Goal: Information Seeking & Learning: Learn about a topic

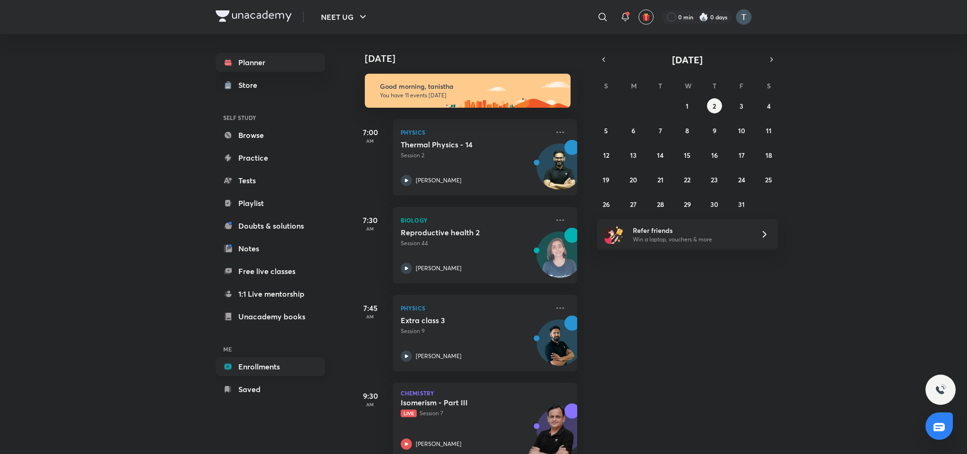
click at [280, 361] on link "Enrollments" at bounding box center [271, 366] width 110 height 19
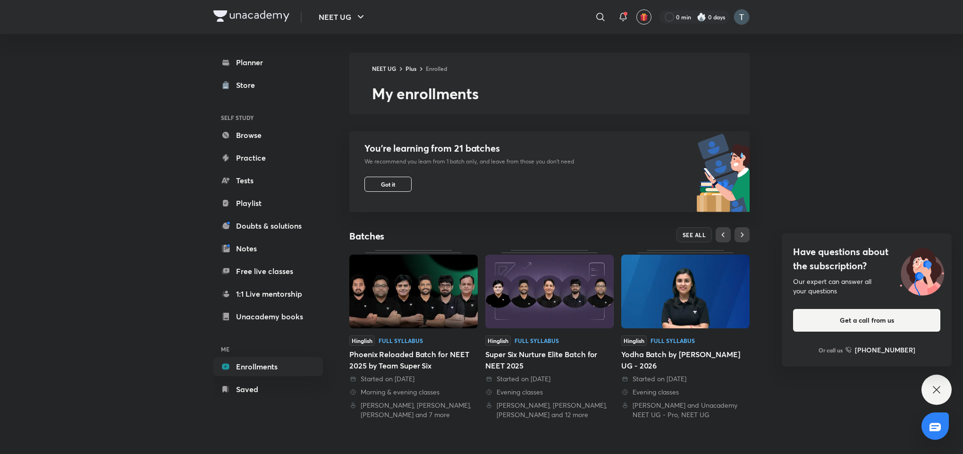
click at [931, 388] on icon at bounding box center [936, 389] width 11 height 11
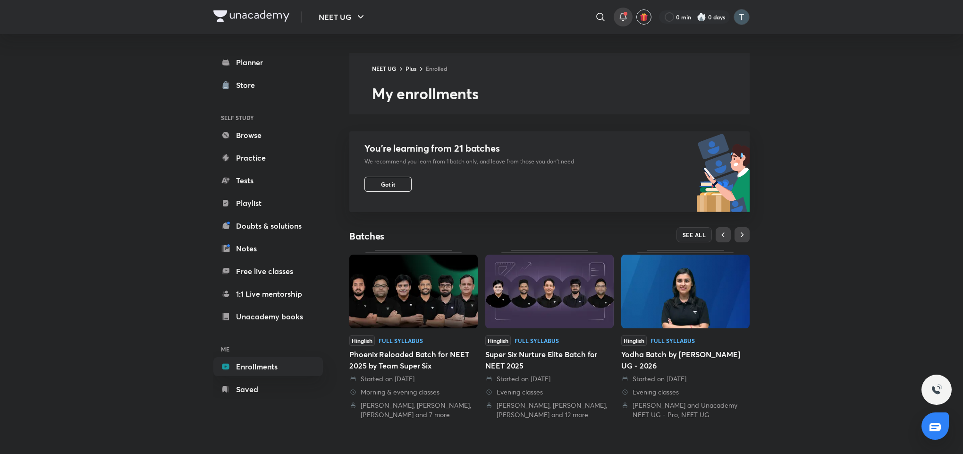
click at [618, 13] on icon at bounding box center [623, 16] width 11 height 11
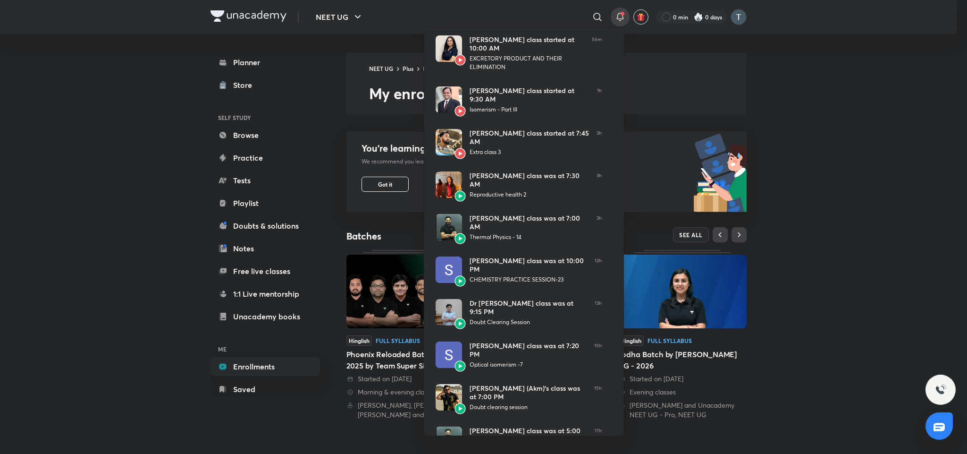
click at [963, 108] on div at bounding box center [483, 227] width 967 height 454
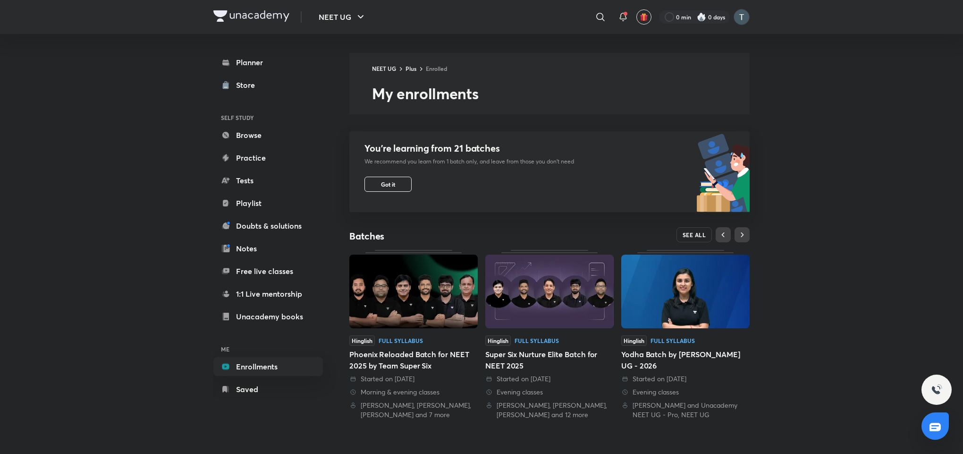
click at [704, 235] on span "SEE ALL" at bounding box center [695, 234] width 24 height 7
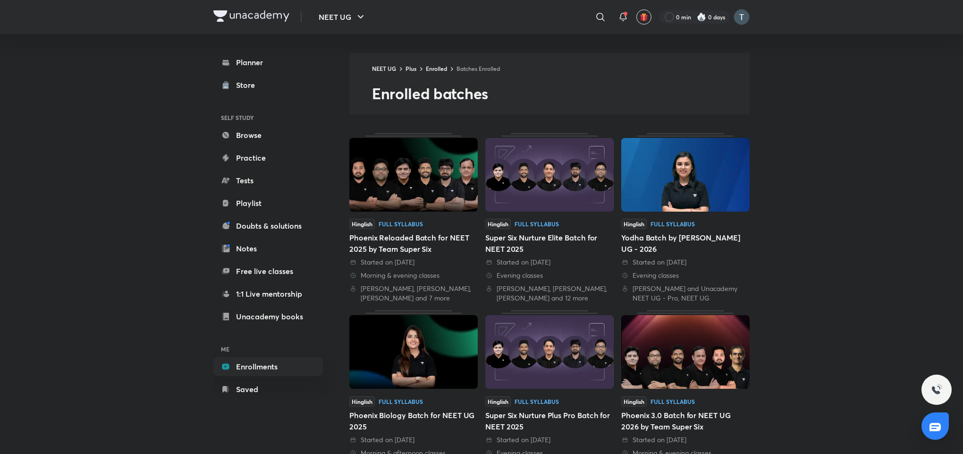
scroll to position [378, 0]
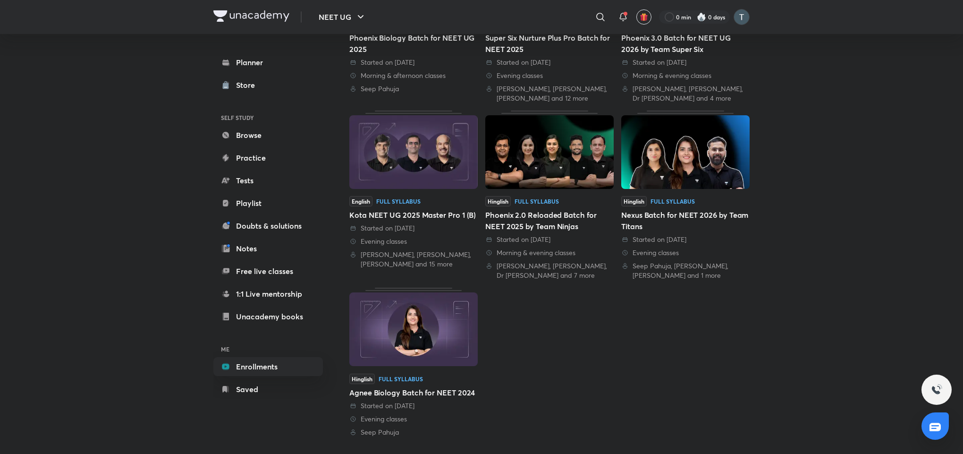
click at [561, 179] on img at bounding box center [549, 152] width 128 height 74
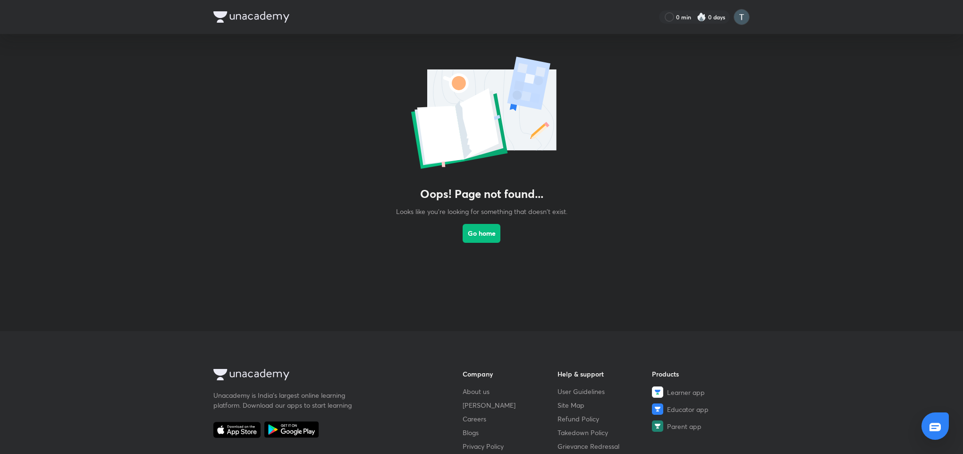
click at [485, 243] on link "Go home" at bounding box center [482, 241] width 38 height 51
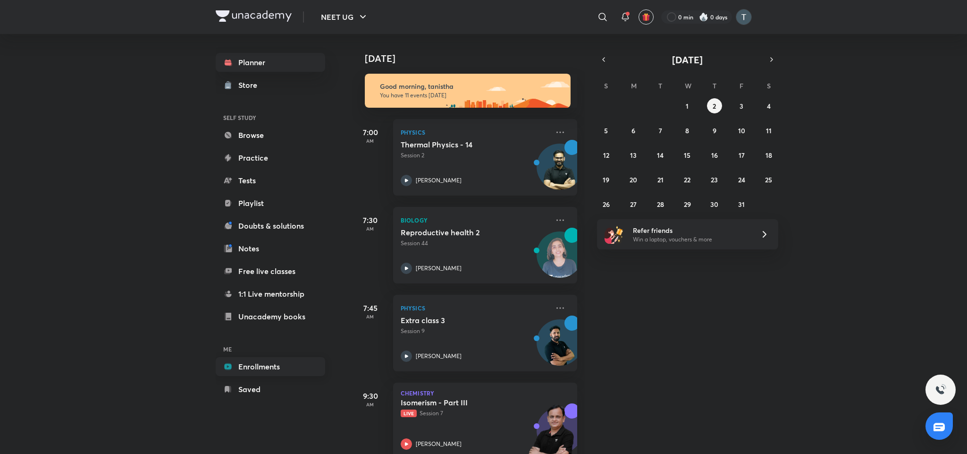
click at [285, 367] on link "Enrollments" at bounding box center [271, 366] width 110 height 19
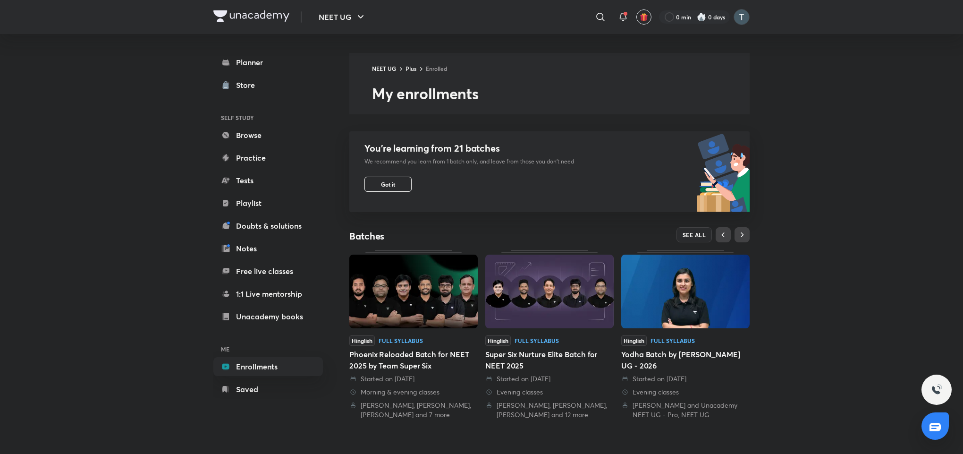
click at [379, 316] on img at bounding box center [413, 291] width 128 height 74
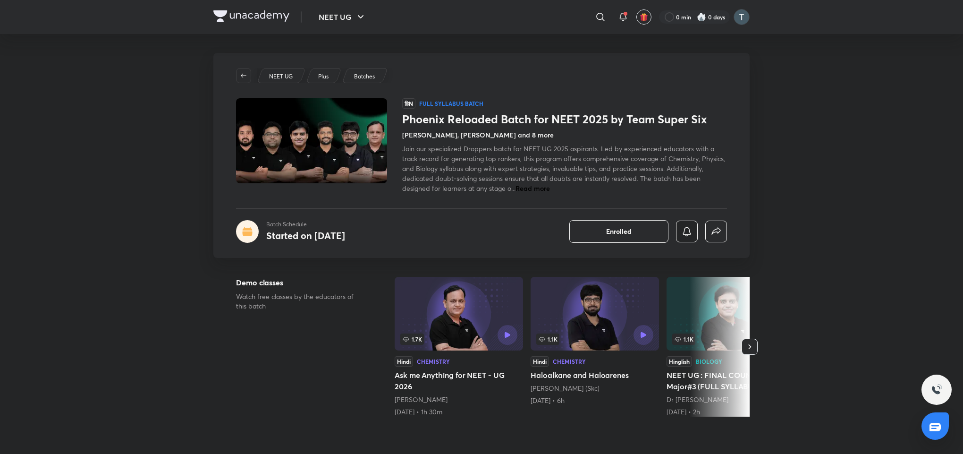
click at [687, 242] on button "button" at bounding box center [687, 231] width 22 height 22
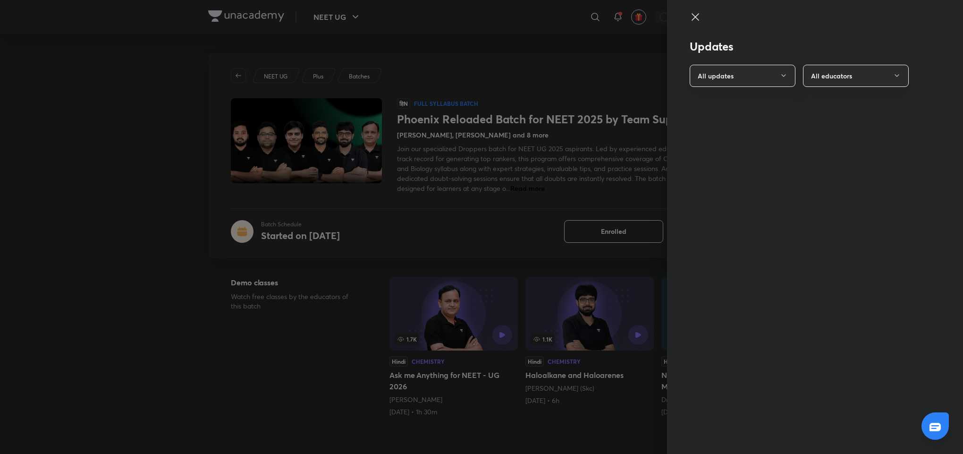
click at [687, 242] on div at bounding box center [481, 227] width 963 height 454
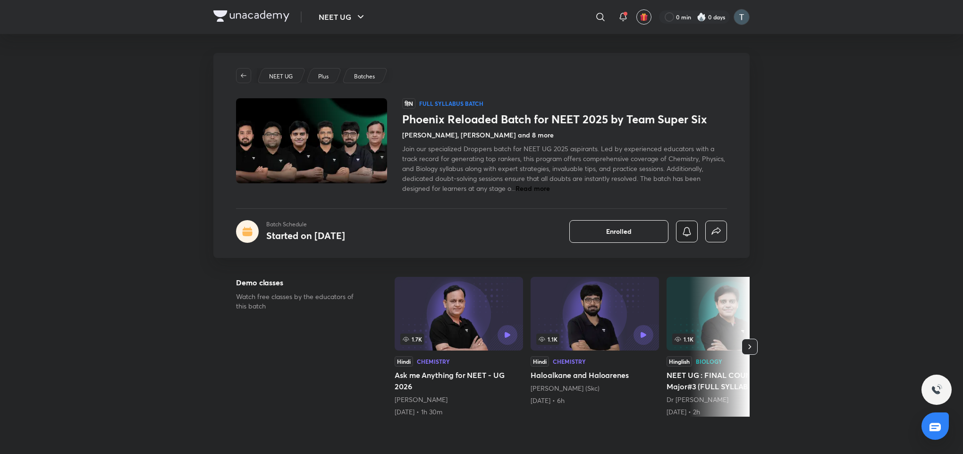
click at [687, 242] on button "button" at bounding box center [687, 231] width 22 height 22
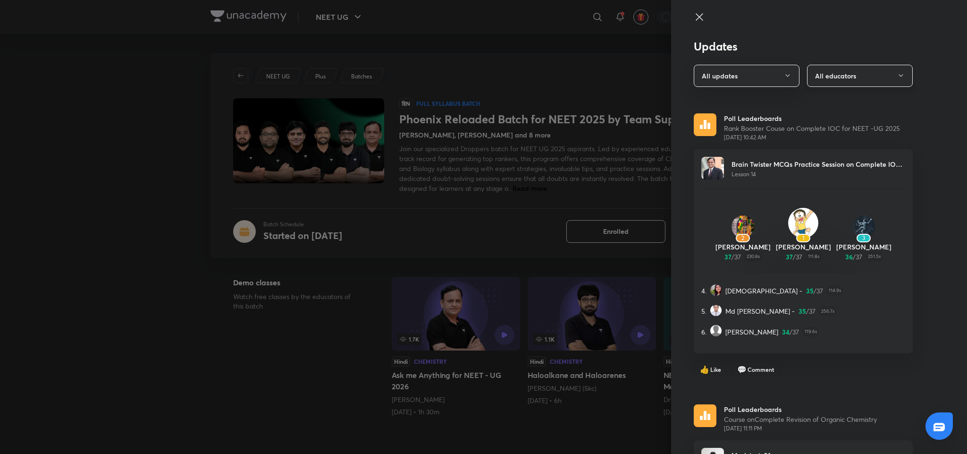
click at [885, 79] on button "All educators" at bounding box center [860, 76] width 106 height 22
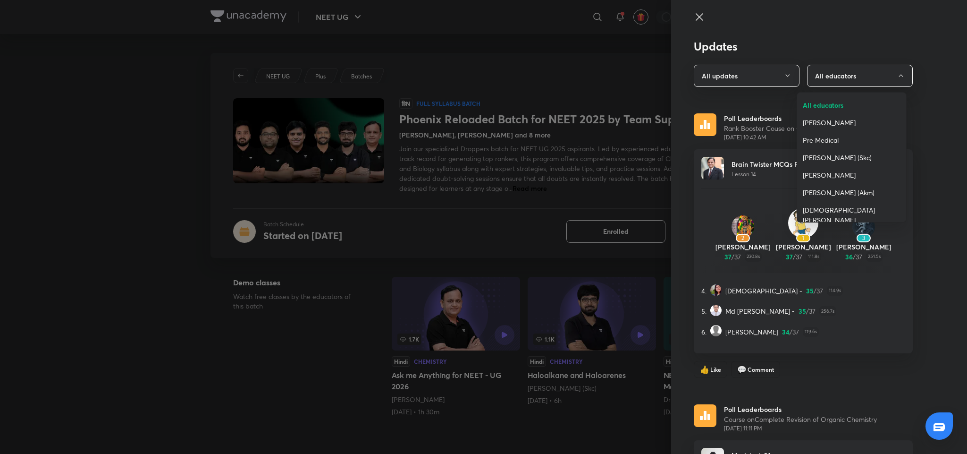
click at [763, 82] on div at bounding box center [483, 227] width 967 height 454
click at [763, 82] on div "All educators Prateek Jain Pre Medical Shubh Karan Choudhary (Skc) Ramesh Shard…" at bounding box center [483, 227] width 967 height 454
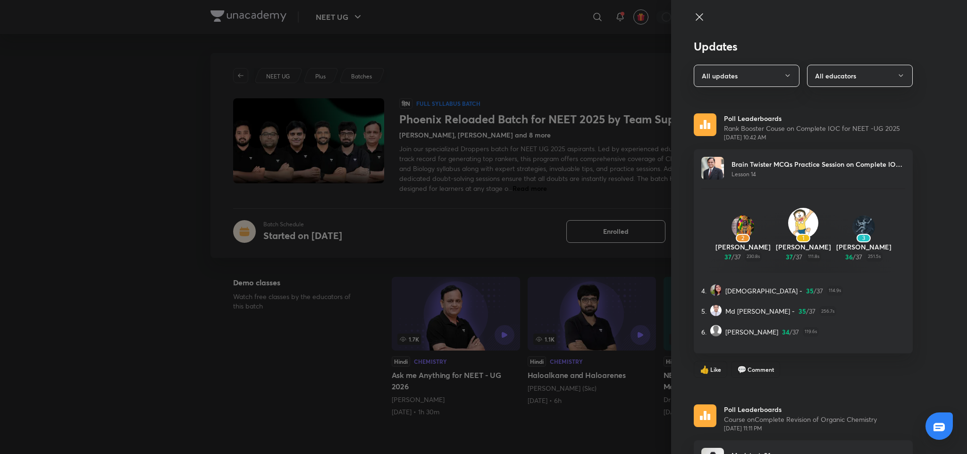
click at [763, 82] on button "All updates" at bounding box center [747, 76] width 106 height 22
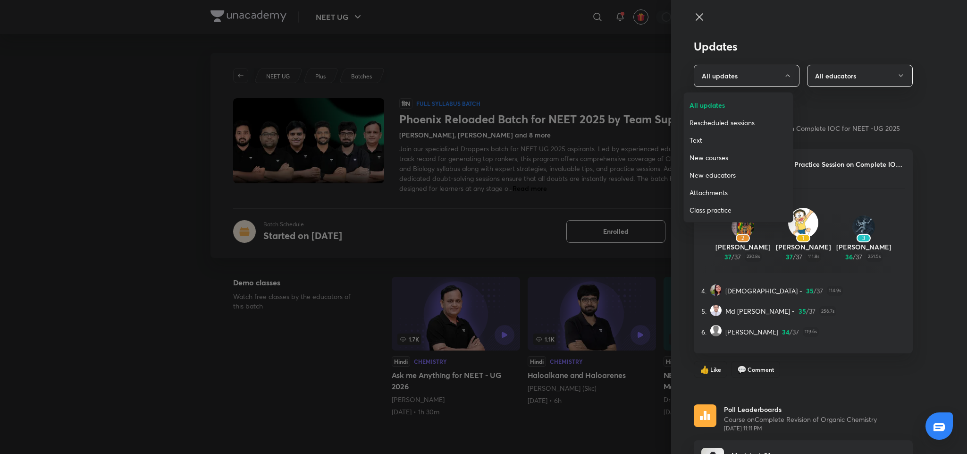
click at [750, 159] on span "New courses" at bounding box center [739, 158] width 98 height 10
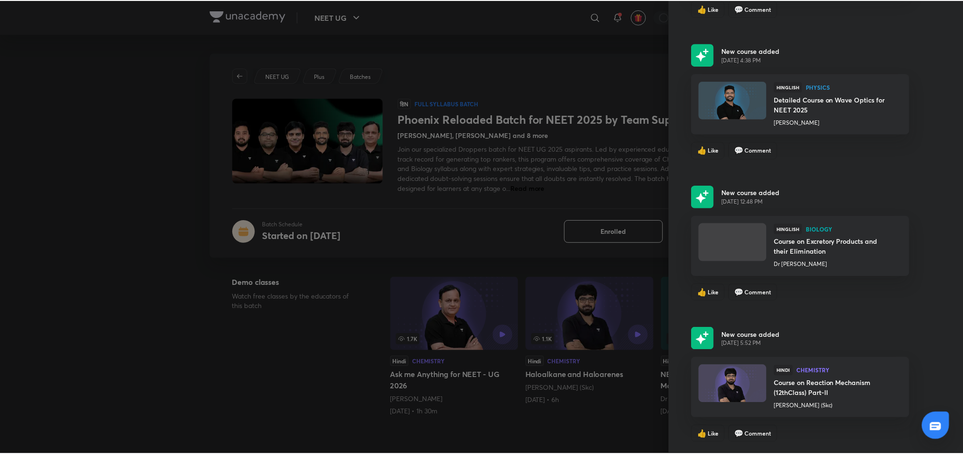
scroll to position [4563, 0]
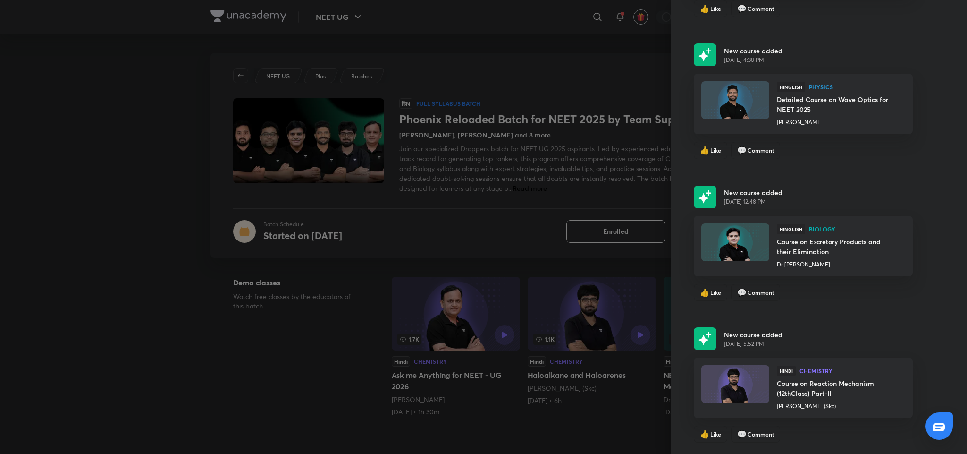
click at [509, 449] on div at bounding box center [483, 227] width 967 height 454
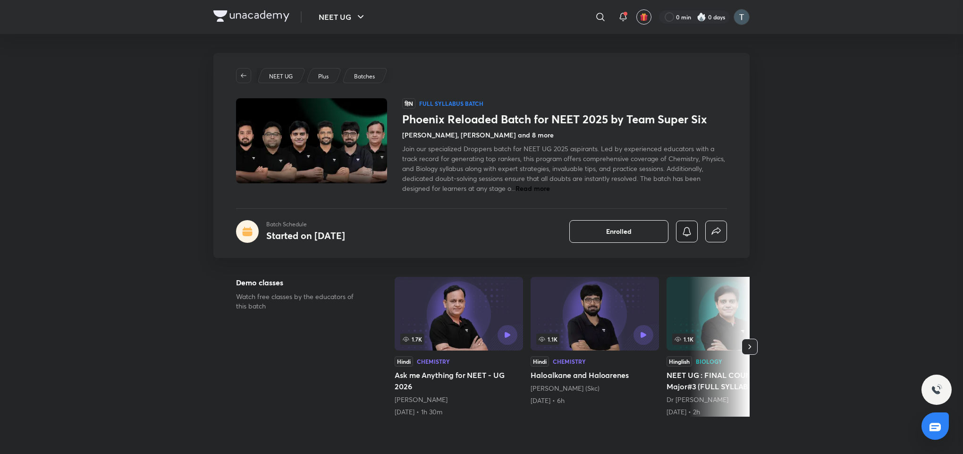
scroll to position [0, 0]
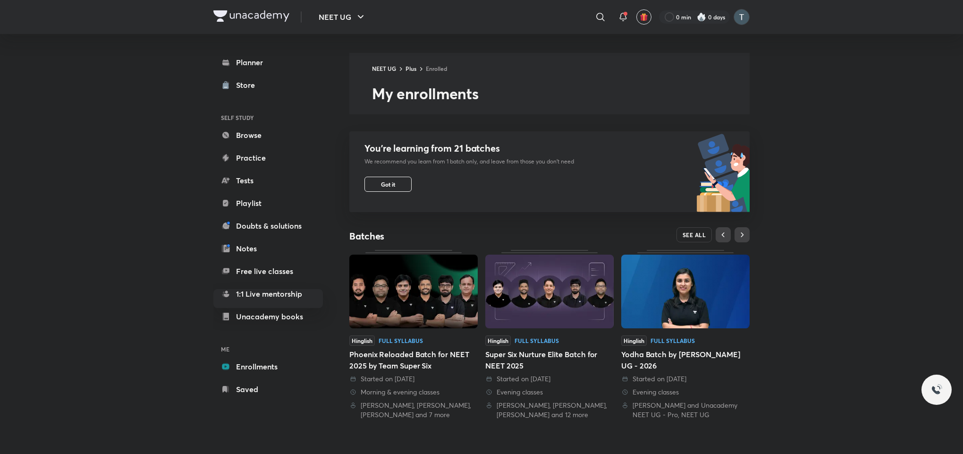
click at [687, 230] on button "SEE ALL" at bounding box center [695, 234] width 36 height 15
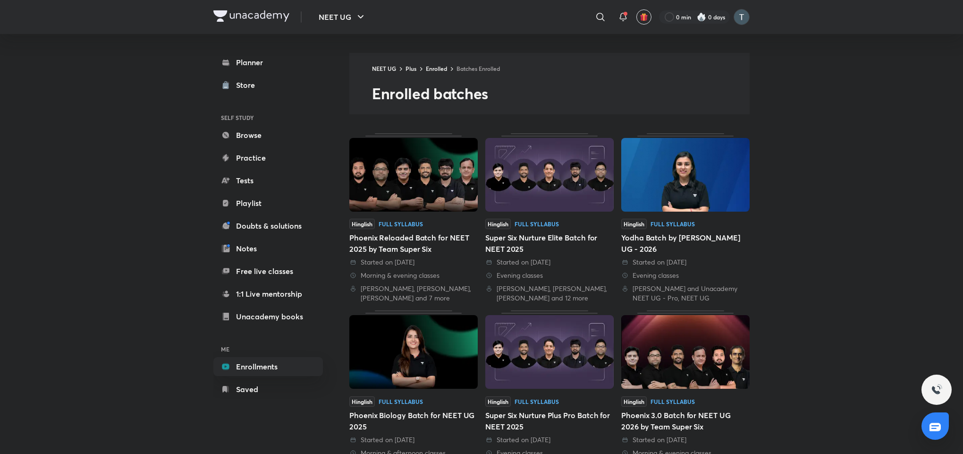
scroll to position [378, 0]
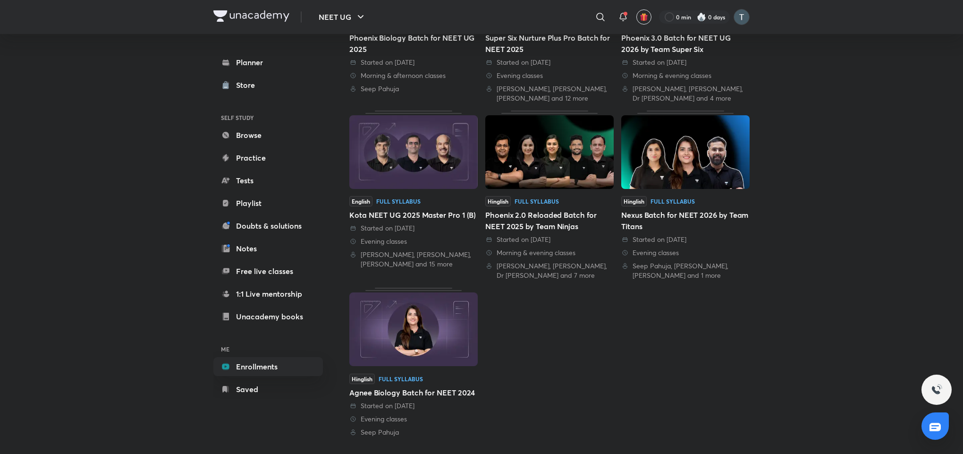
click at [568, 156] on img at bounding box center [549, 152] width 128 height 74
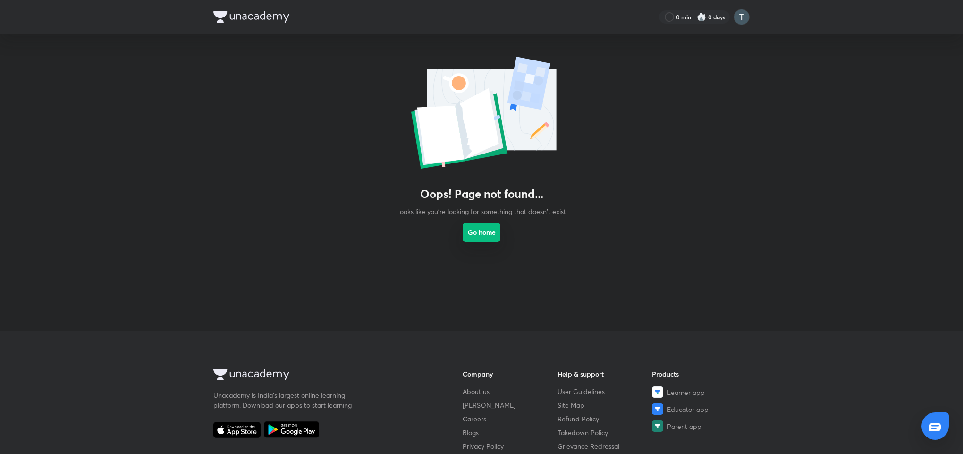
click at [489, 239] on button "Go home" at bounding box center [482, 232] width 38 height 19
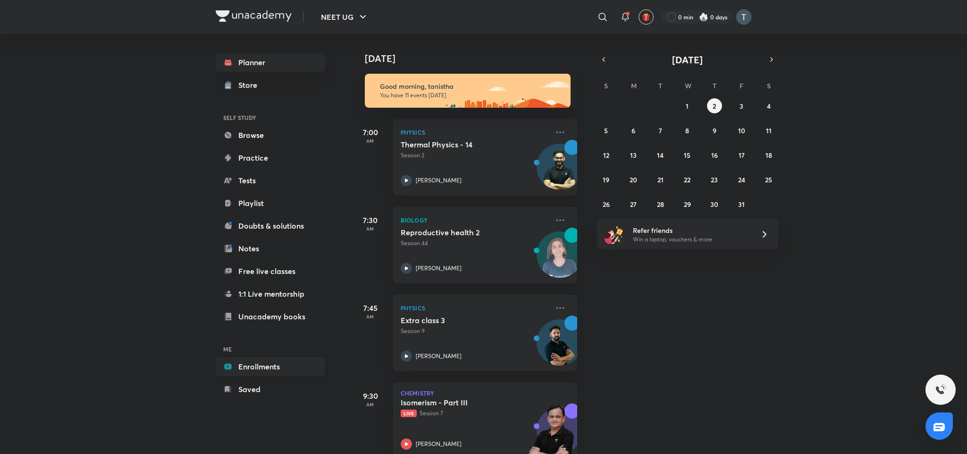
click at [263, 367] on link "Enrollments" at bounding box center [271, 366] width 110 height 19
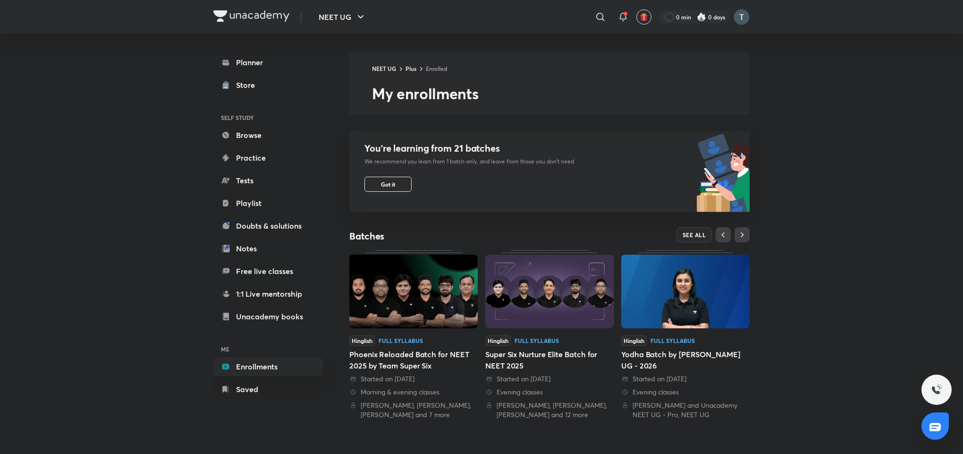
click at [575, 319] on img at bounding box center [549, 291] width 128 height 74
click at [697, 234] on span "SEE ALL" at bounding box center [695, 234] width 24 height 7
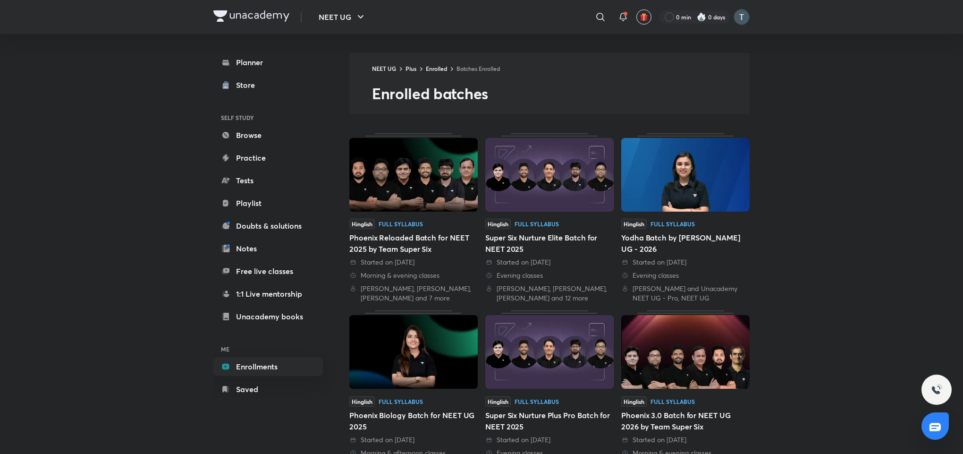
scroll to position [378, 0]
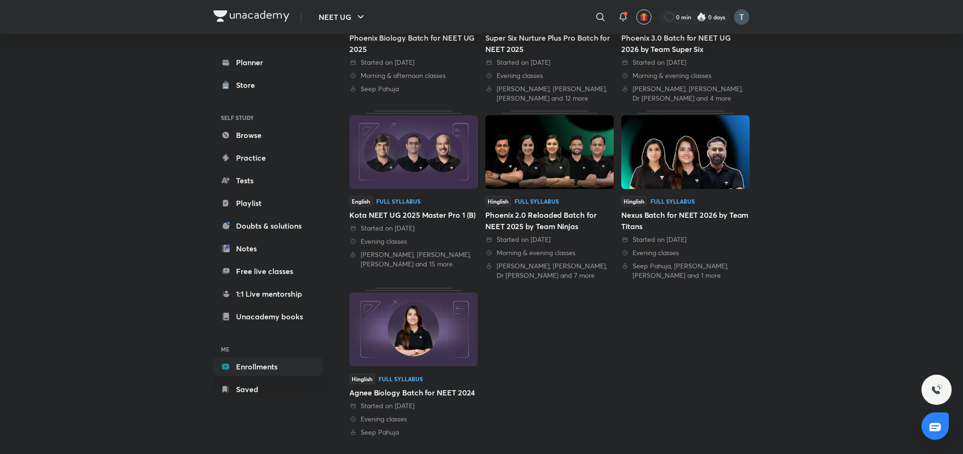
click at [541, 154] on img at bounding box center [549, 152] width 128 height 74
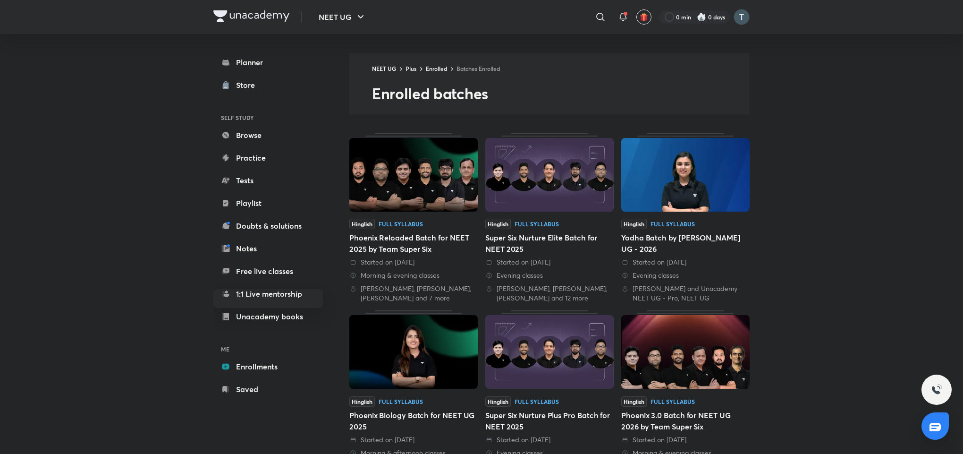
scroll to position [378, 0]
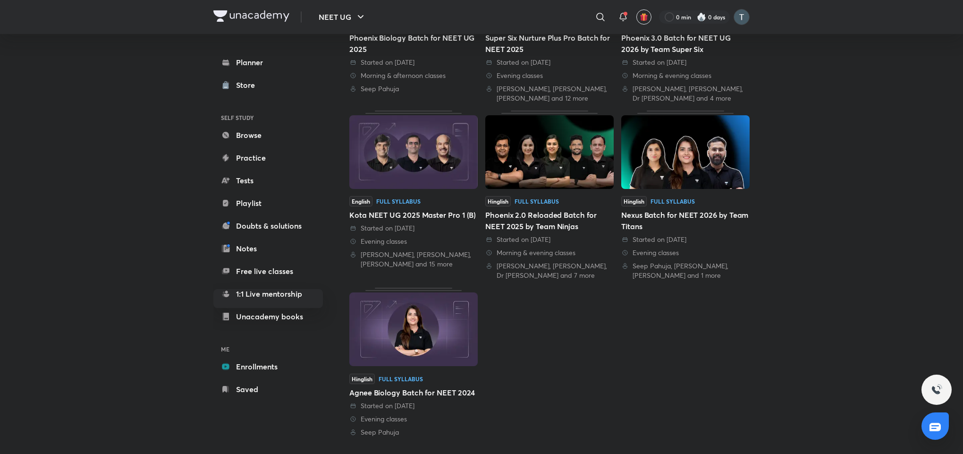
click at [572, 148] on img at bounding box center [549, 152] width 128 height 74
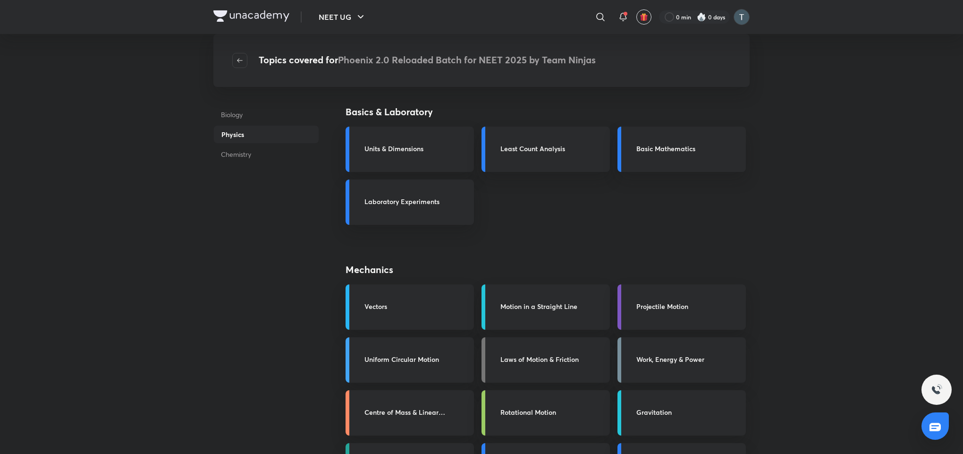
scroll to position [397, 0]
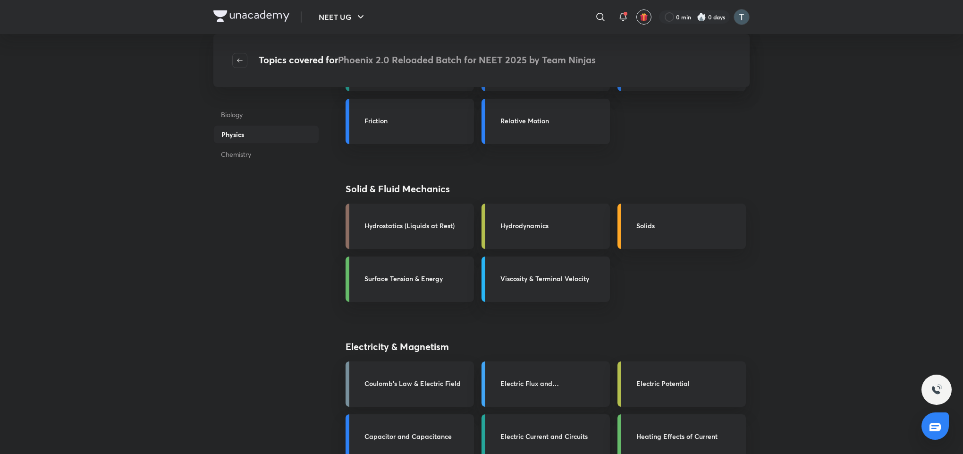
click at [559, 432] on h3 "Electric Current and Circuits" at bounding box center [552, 436] width 104 height 10
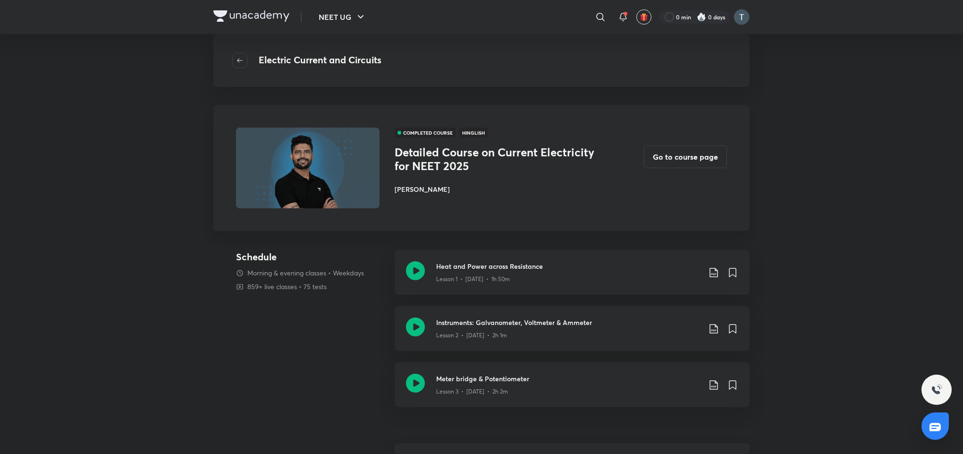
scroll to position [355, 0]
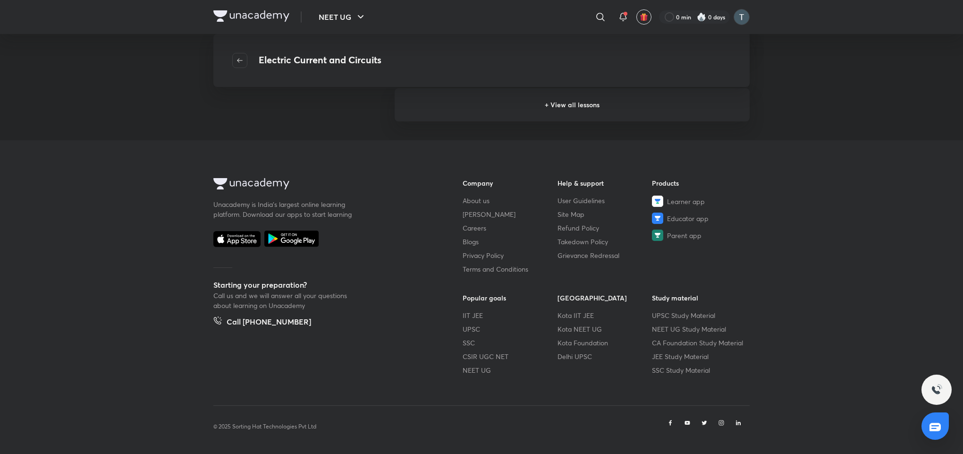
click at [602, 106] on h6 "+ View all lessons" at bounding box center [572, 104] width 355 height 33
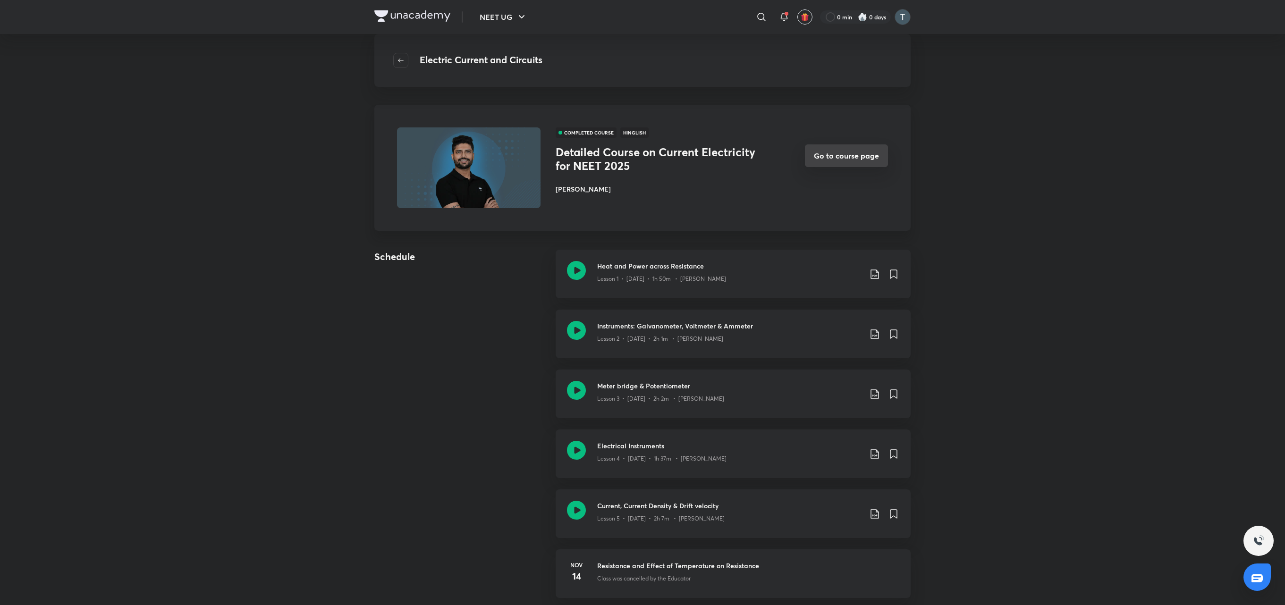
drag, startPoint x: 965, startPoint y: 0, endPoint x: 849, endPoint y: 155, distance: 193.3
click at [849, 155] on button "Go to course page" at bounding box center [846, 155] width 83 height 23
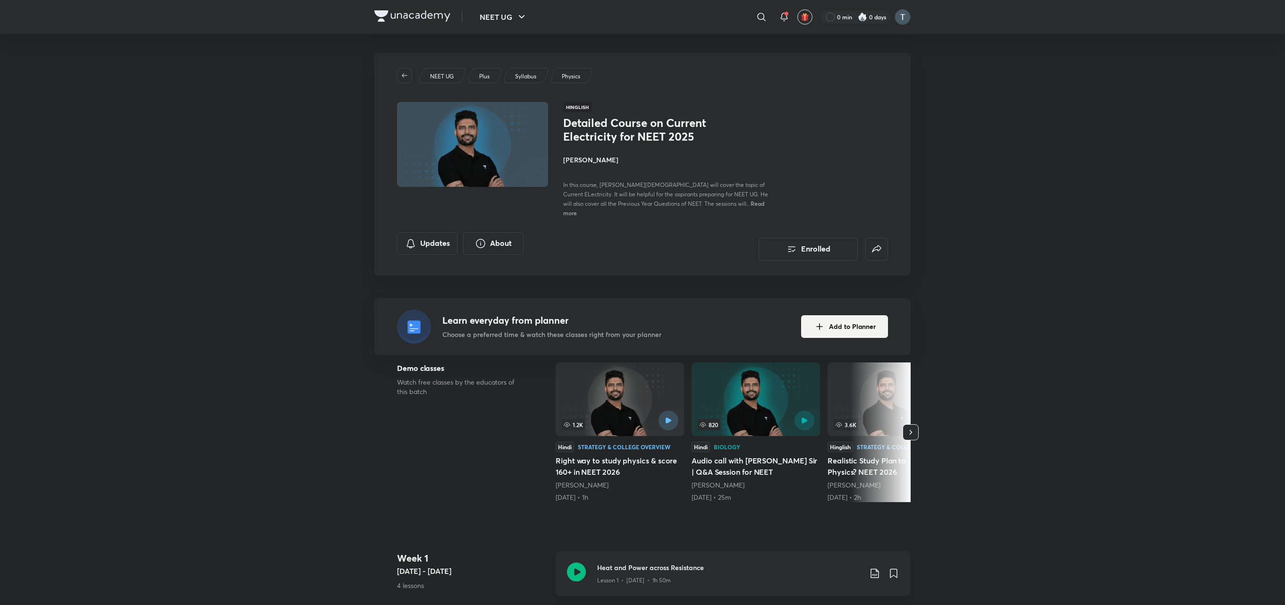
click at [701, 453] on h3 "Heat and Power across Resistance" at bounding box center [729, 568] width 264 height 10
drag, startPoint x: 716, startPoint y: 20, endPoint x: 906, endPoint y: 538, distance: 552.1
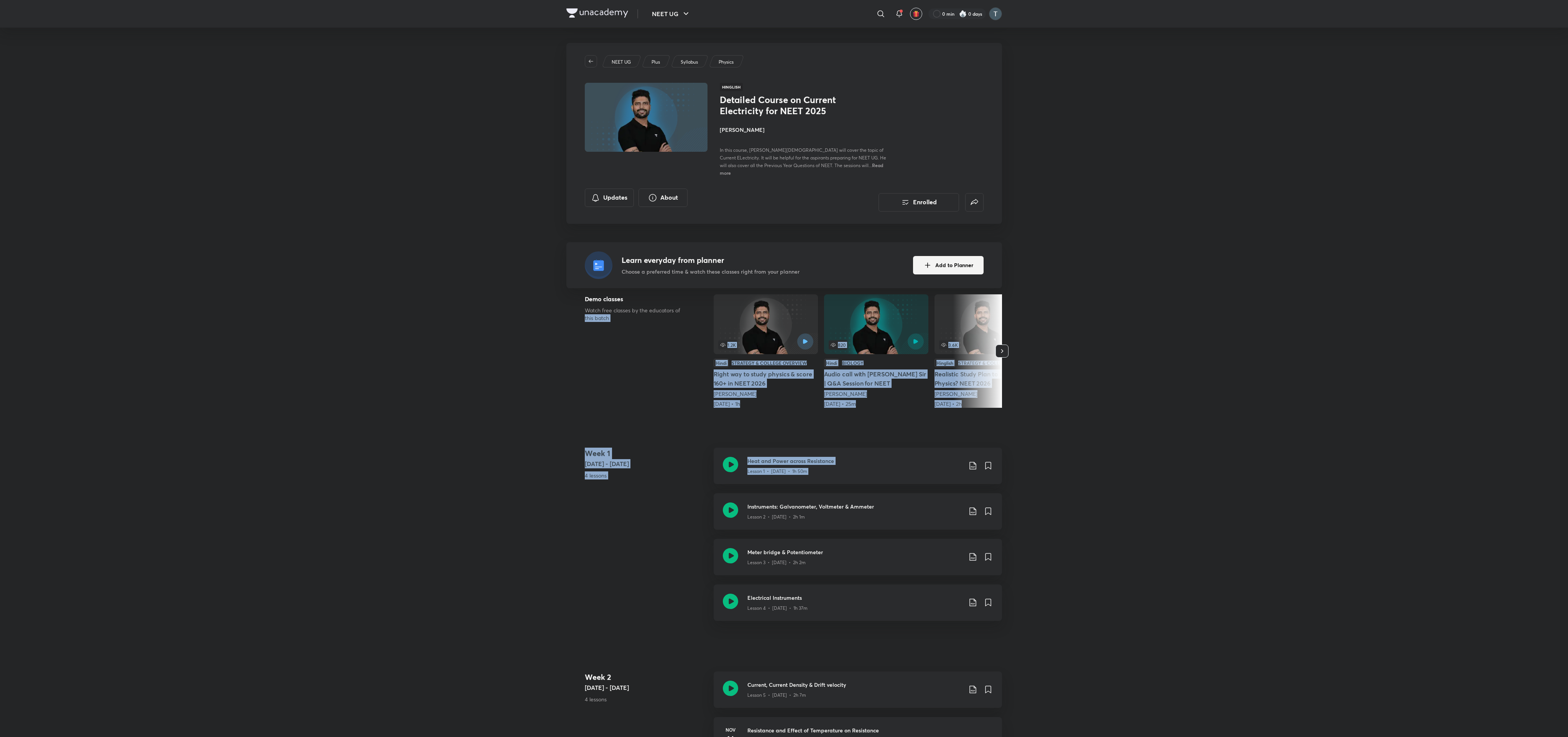
drag, startPoint x: 1047, startPoint y: 6, endPoint x: 439, endPoint y: 488, distance: 775.9
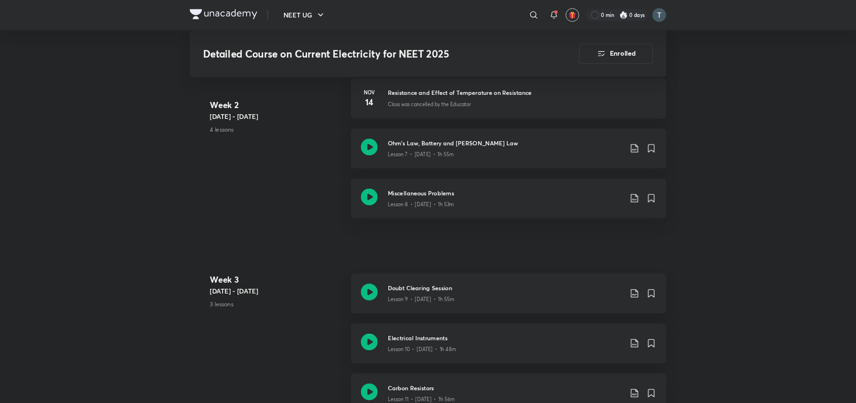
scroll to position [795, 0]
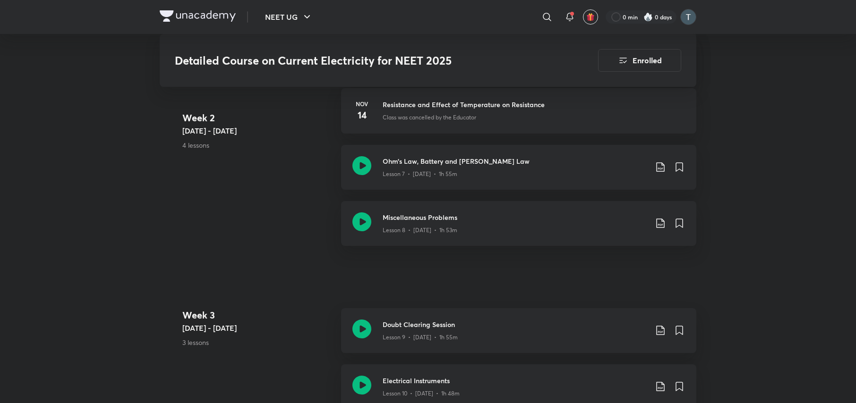
drag, startPoint x: 1908, startPoint y: 0, endPoint x: 238, endPoint y: 144, distance: 1676.2
click at [13, 231] on div "NEET UG ​ 0 min 0 days Detailed Course on Current Electricity for NEET 2025 Enr…" at bounding box center [428, 180] width 856 height 1951
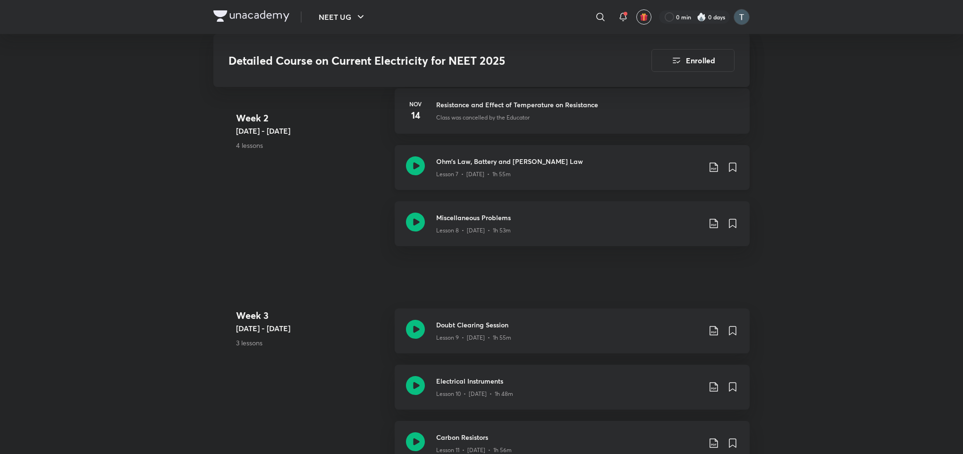
drag, startPoint x: 770, startPoint y: 3, endPoint x: 560, endPoint y: 156, distance: 259.5
click at [236, 221] on div "Week 2 Nov 11 - 17 4 lessons Current, Current Density & Drift velocity Lesson 5…" at bounding box center [481, 144] width 536 height 225
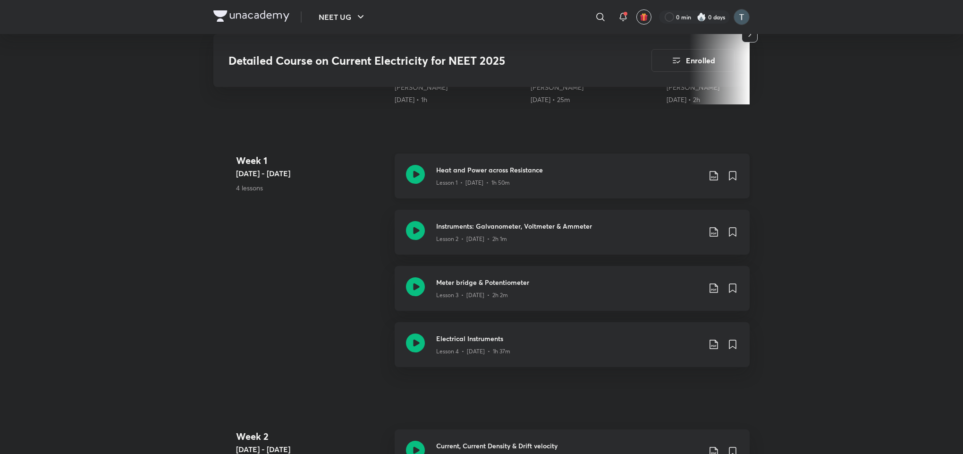
click at [508, 178] on p "Lesson 1 • [DATE] • 1h 50m" at bounding box center [473, 182] width 74 height 8
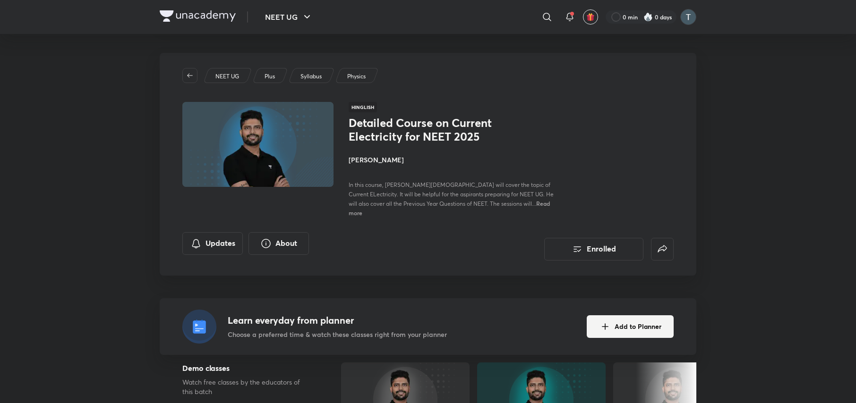
scroll to position [353, 0]
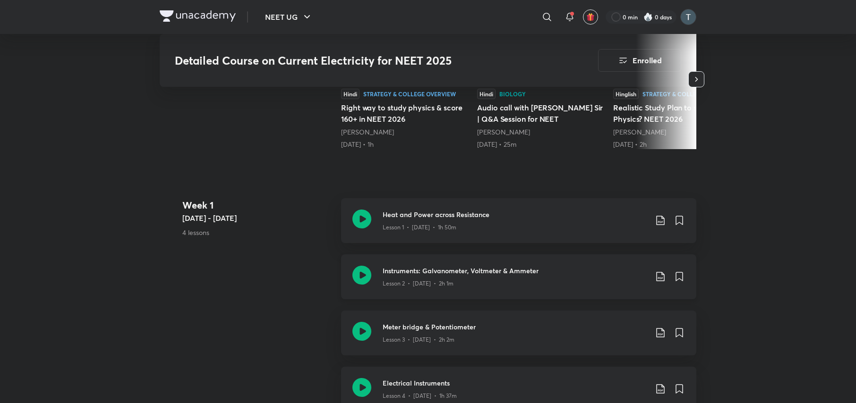
click at [520, 266] on h3 "Instruments: Galvanometer, Voltmeter & Ammeter" at bounding box center [514, 271] width 264 height 10
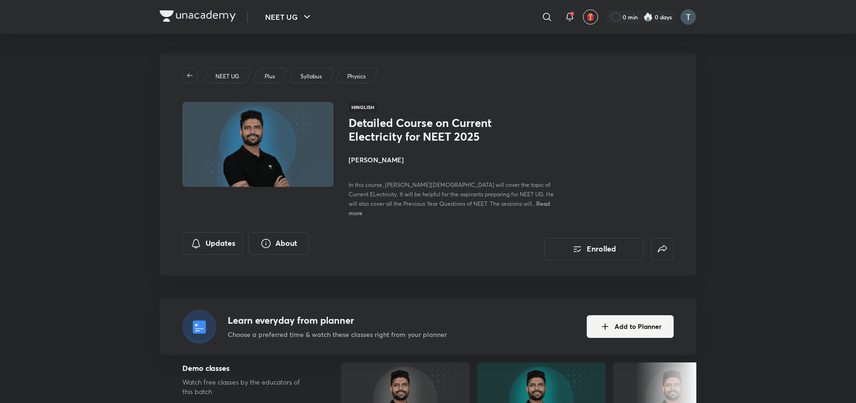
scroll to position [353, 0]
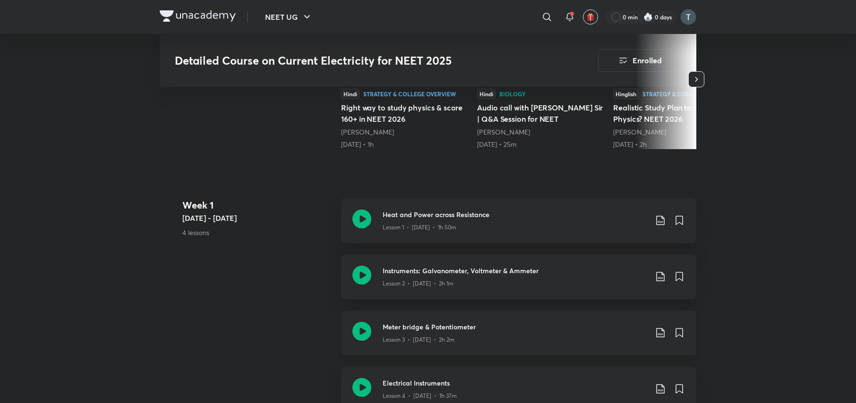
click at [509, 322] on h3 "Meter bridge & Potentiometer" at bounding box center [514, 327] width 264 height 10
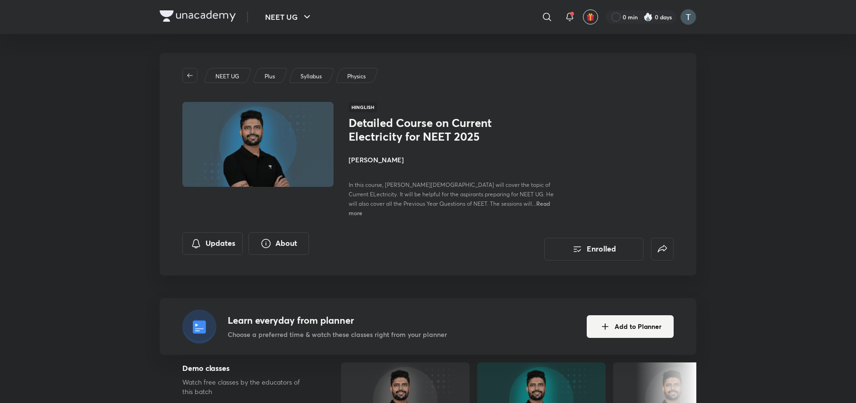
scroll to position [353, 0]
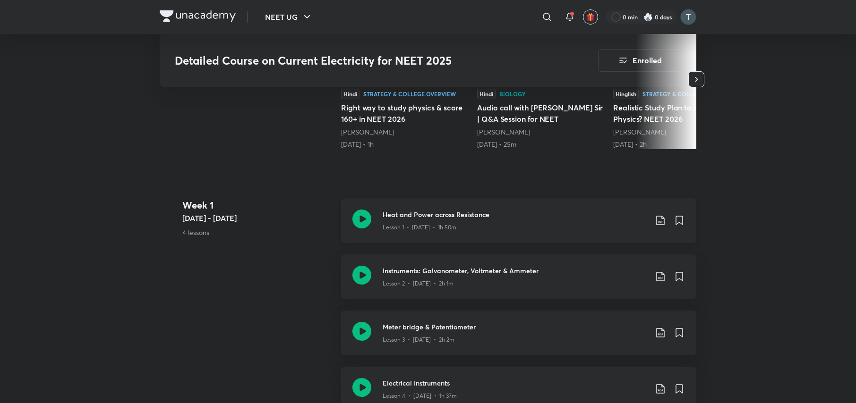
click at [511, 222] on div "Lesson 1 • [DATE] • 1h 50m" at bounding box center [514, 226] width 264 height 12
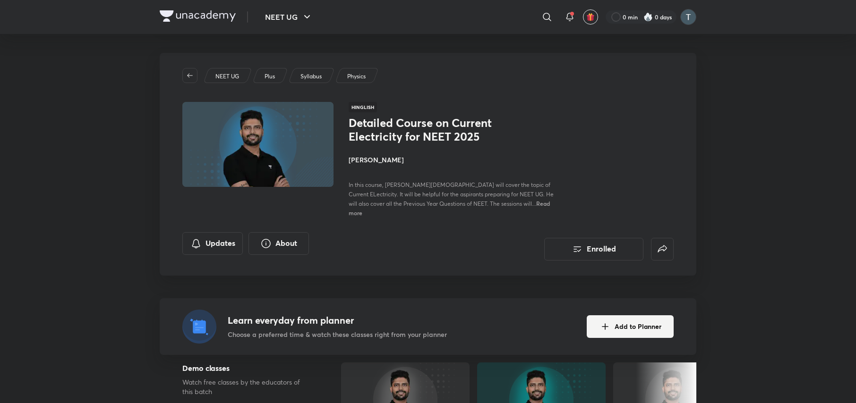
scroll to position [353, 0]
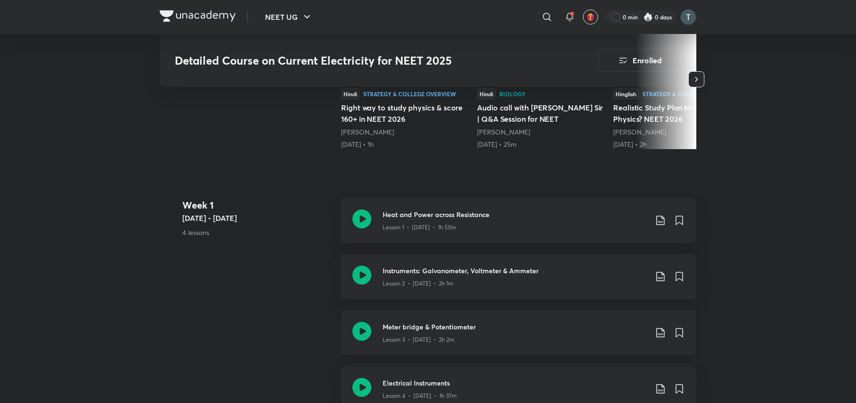
click at [457, 322] on h3 "Meter bridge & Potentiometer" at bounding box center [514, 327] width 264 height 10
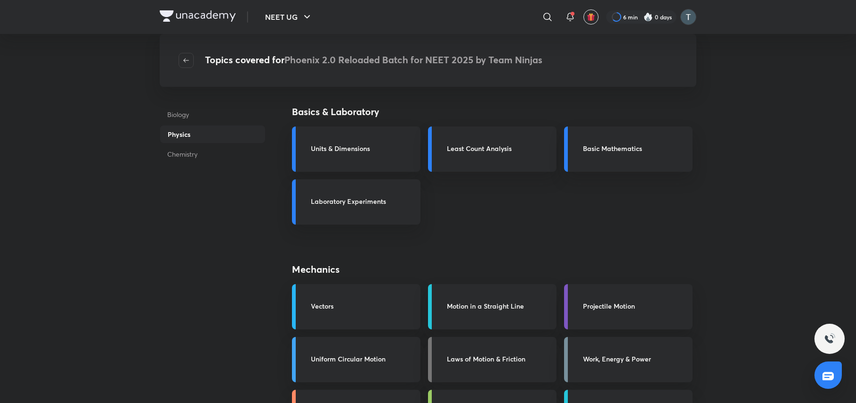
scroll to position [353, 0]
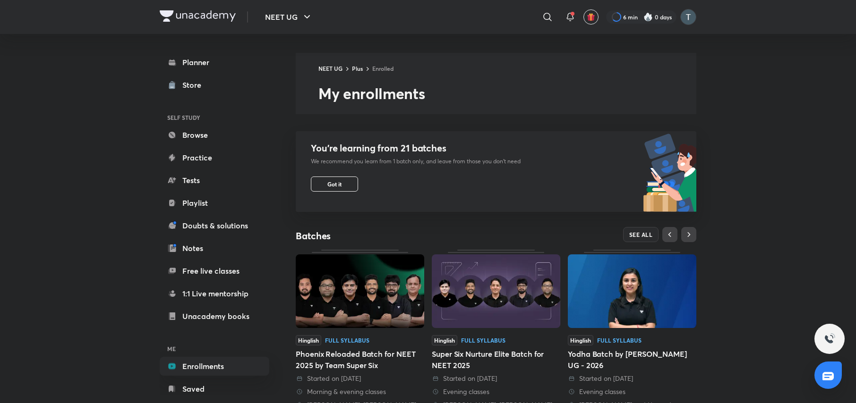
scroll to position [258, 0]
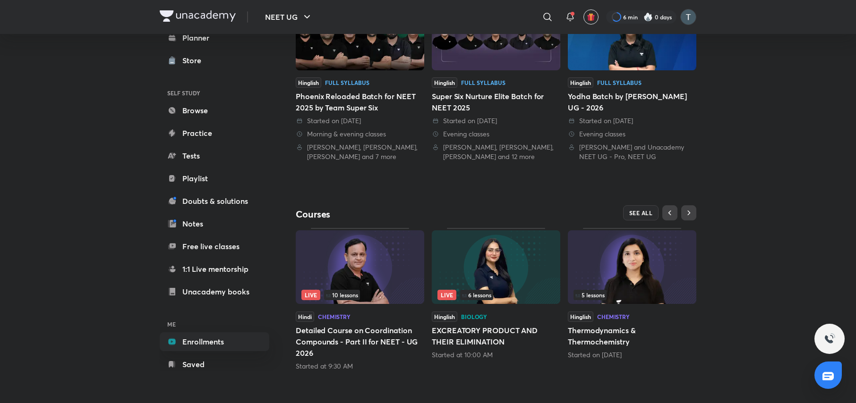
click at [529, 61] on img at bounding box center [496, 34] width 128 height 74
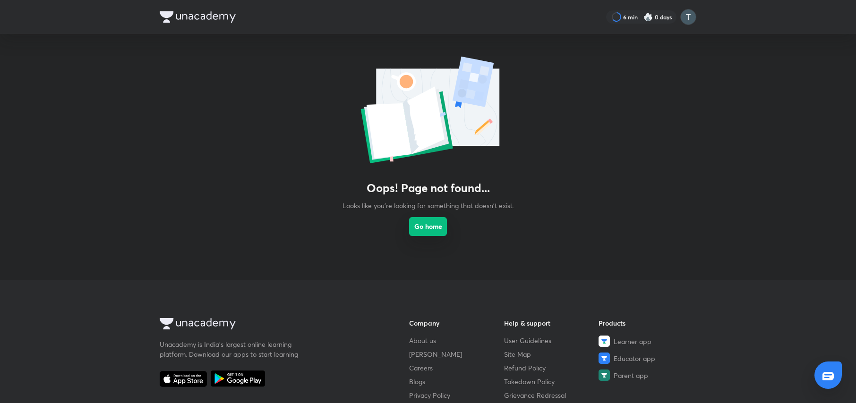
click at [431, 229] on button "Go home" at bounding box center [428, 226] width 38 height 19
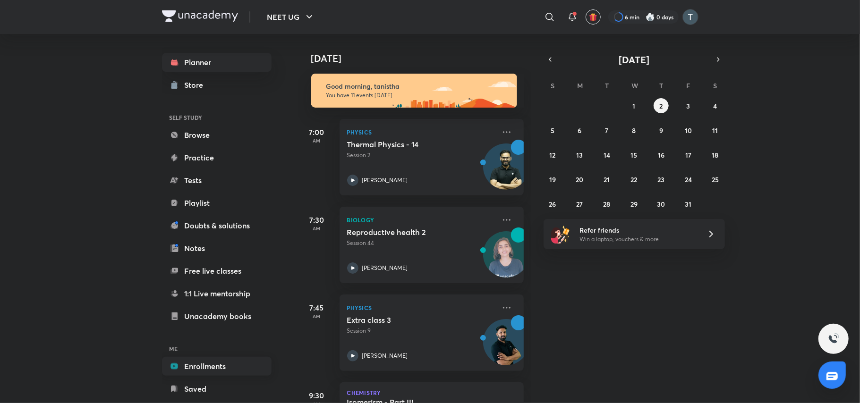
click at [222, 367] on link "Enrollments" at bounding box center [217, 366] width 110 height 19
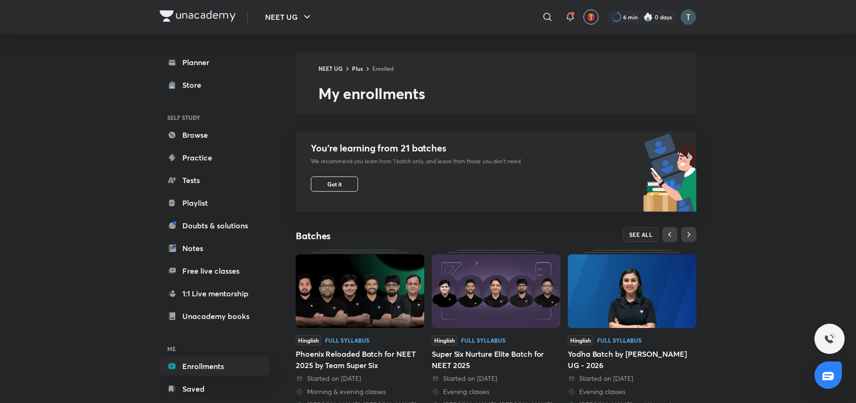
click at [527, 278] on img at bounding box center [496, 291] width 128 height 74
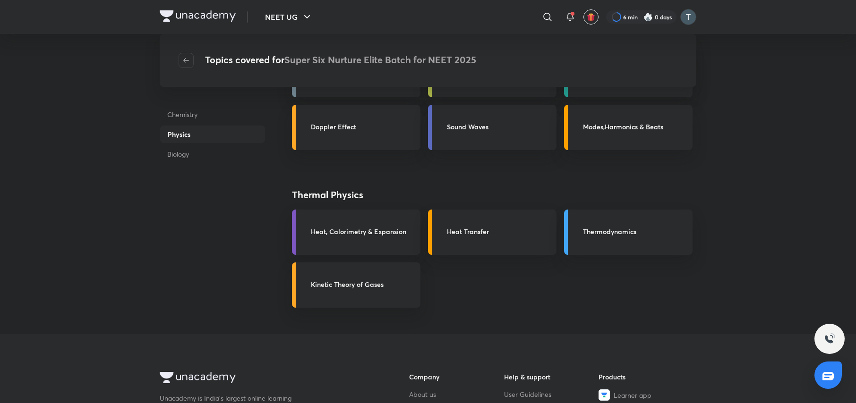
scroll to position [353, 0]
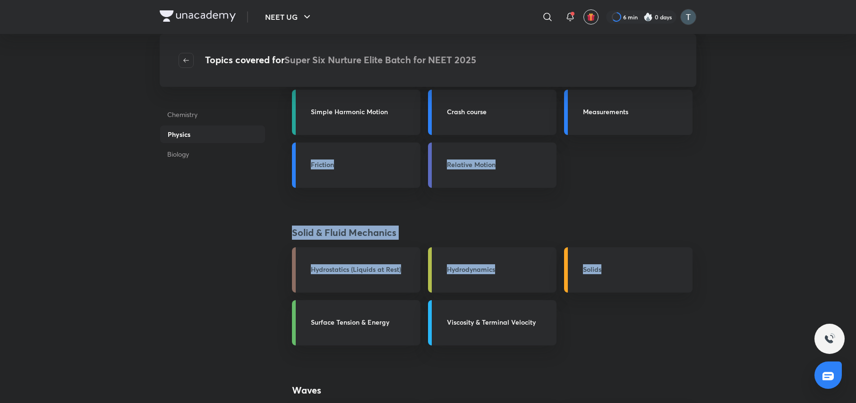
drag, startPoint x: 685, startPoint y: 174, endPoint x: 647, endPoint y: 244, distance: 79.8
click at [647, 244] on div "Basics & Laboratory Units & Dimensions Least Count Analysis Basic Mathematics L…" at bounding box center [494, 210] width 404 height 917
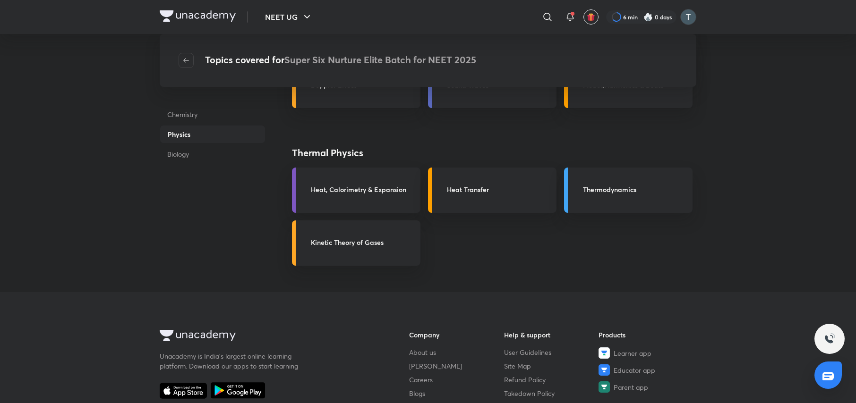
scroll to position [952, 0]
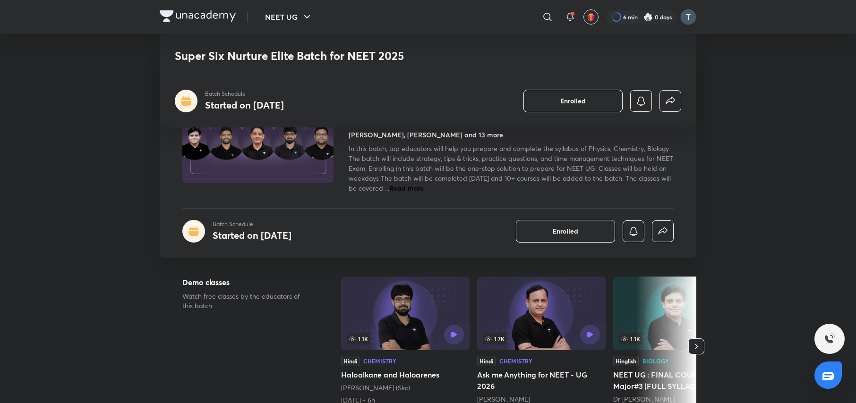
scroll to position [706, 0]
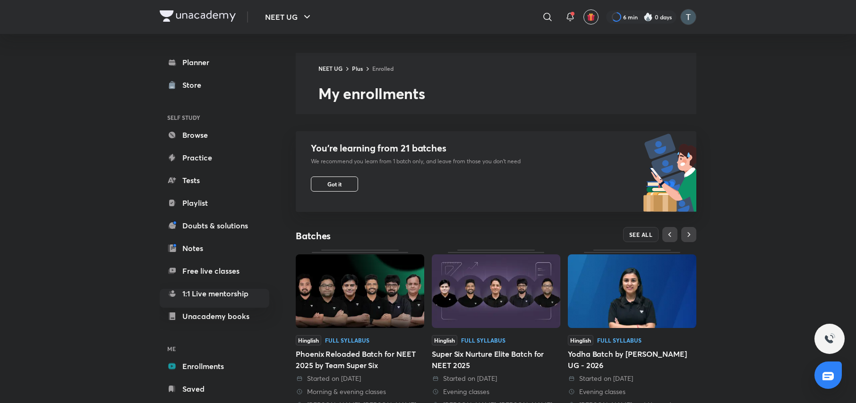
click at [647, 227] on button "SEE ALL" at bounding box center [641, 234] width 36 height 15
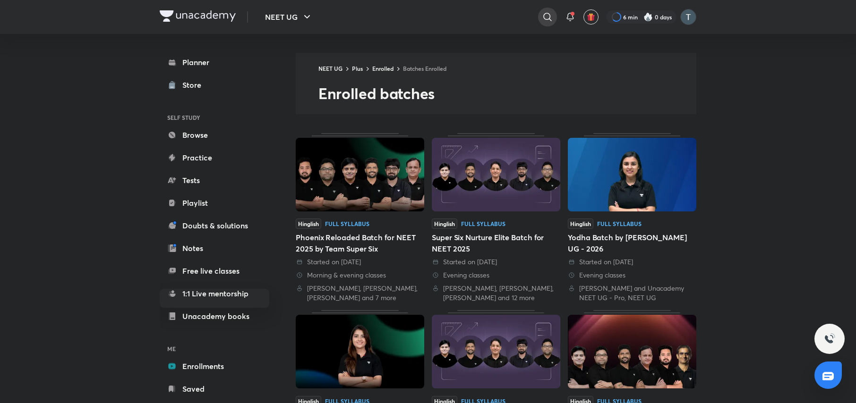
click at [546, 19] on icon at bounding box center [547, 16] width 11 height 11
type input "phenoix 2.0"
click at [518, 36] on div "phenoix 2.0" at bounding box center [471, 37] width 174 height 23
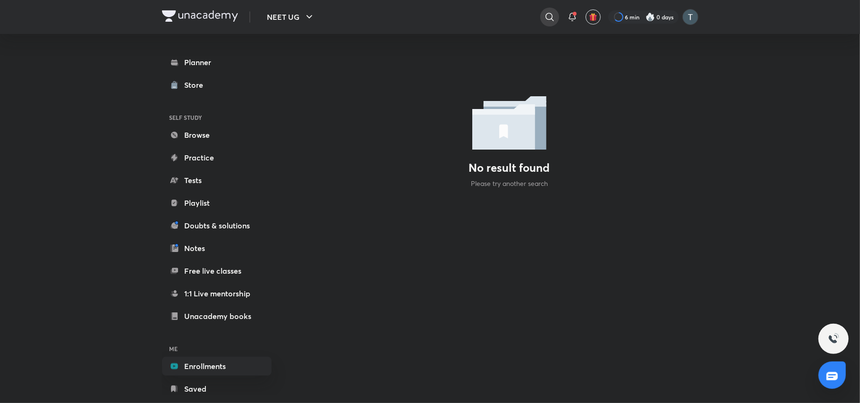
click at [551, 16] on icon at bounding box center [549, 17] width 8 height 8
type input "n"
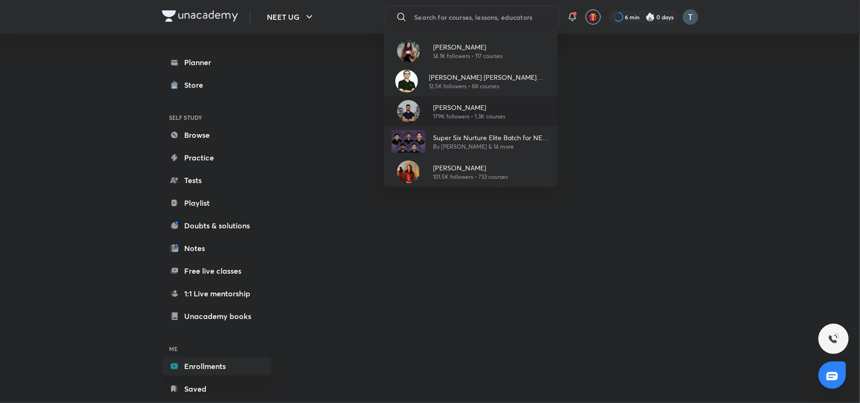
click at [484, 122] on div "Prateek Jain 179K followers • 1.3K courses" at bounding box center [471, 111] width 174 height 30
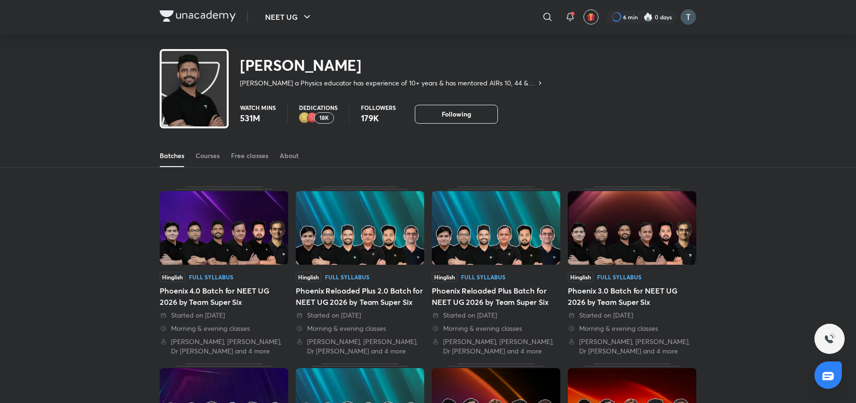
scroll to position [346, 0]
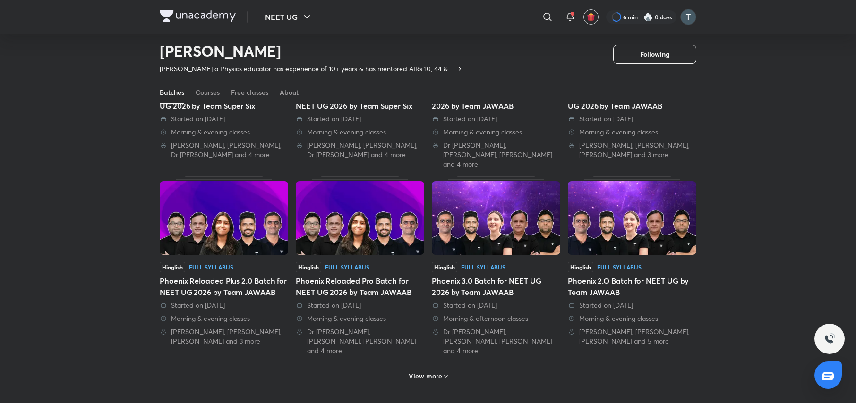
click at [442, 369] on div "View more" at bounding box center [428, 376] width 47 height 15
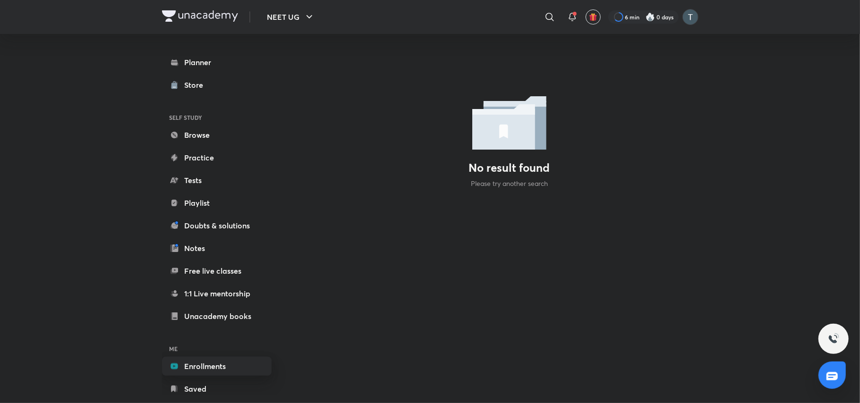
click at [214, 366] on link "Enrollments" at bounding box center [217, 366] width 110 height 19
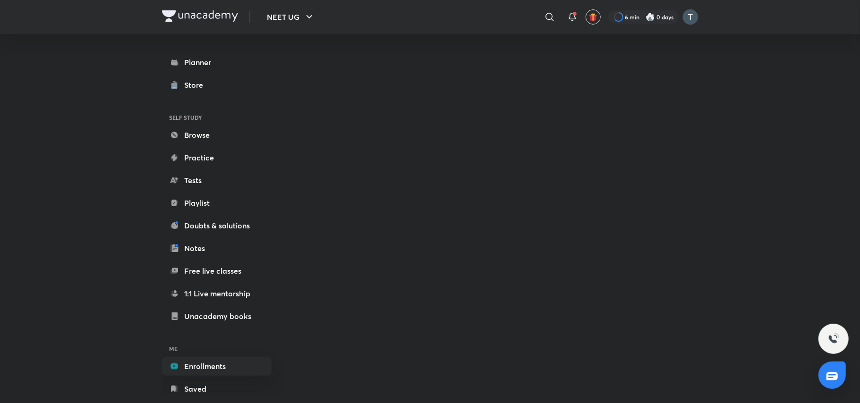
click at [214, 366] on link "Enrollments" at bounding box center [217, 366] width 110 height 19
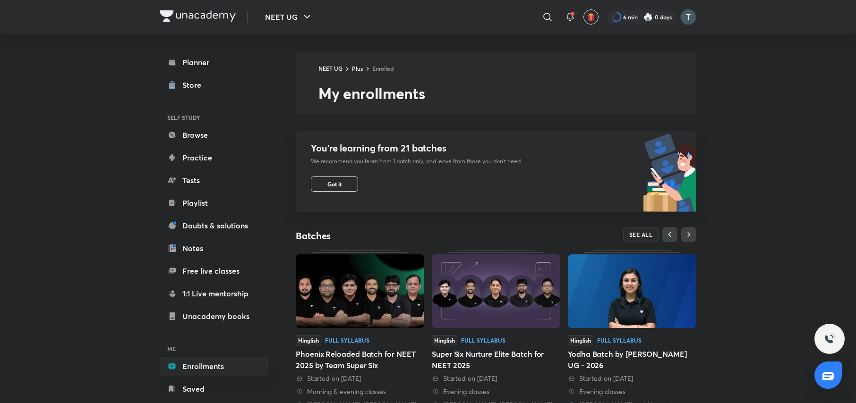
click at [370, 308] on img at bounding box center [360, 291] width 128 height 74
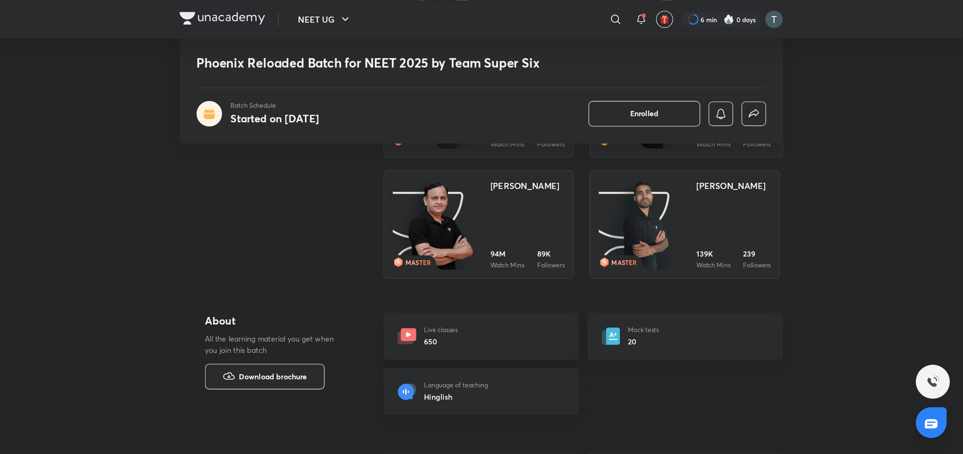
scroll to position [1110, 0]
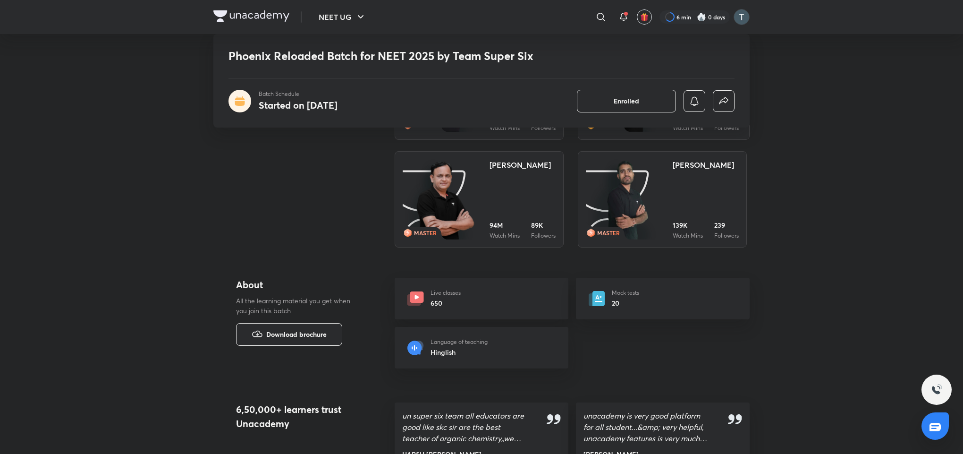
drag, startPoint x: 840, startPoint y: 8, endPoint x: 297, endPoint y: 306, distance: 620.6
click at [297, 306] on div "NEET UG ​ 6 min 0 days Phoenix Reloaded Batch for NEET 2025 by Team Super Six B…" at bounding box center [481, 29] width 963 height 2278
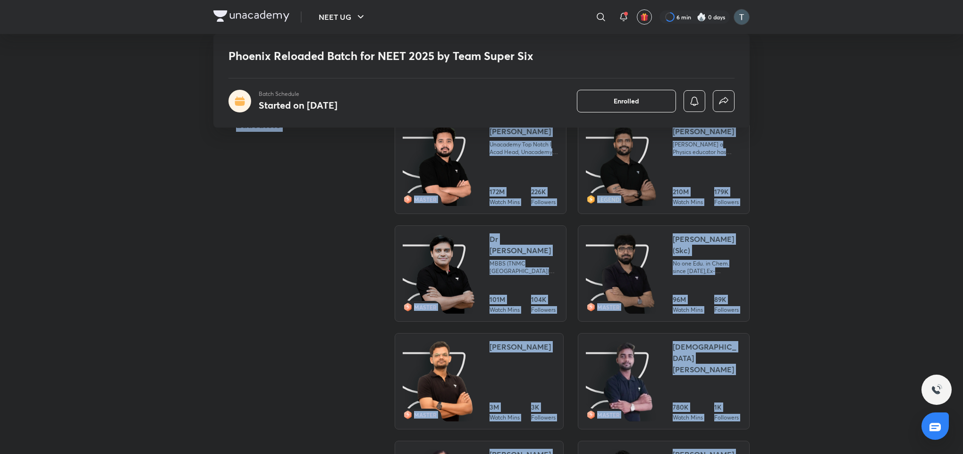
scroll to position [315, 0]
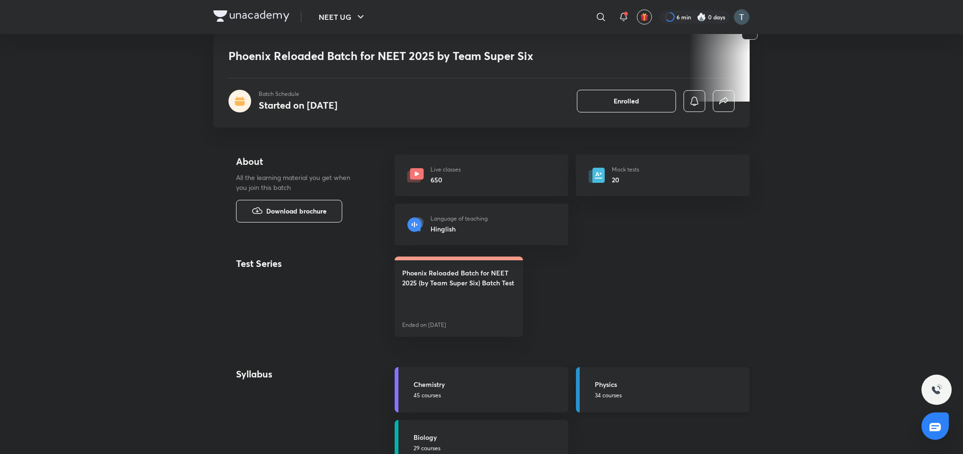
click at [634, 400] on link "Physics 34 courses" at bounding box center [663, 389] width 174 height 45
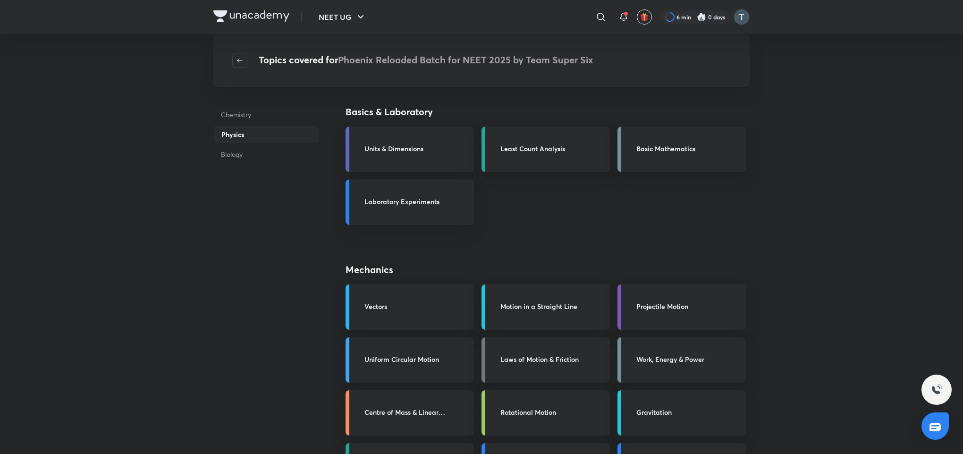
scroll to position [397, 0]
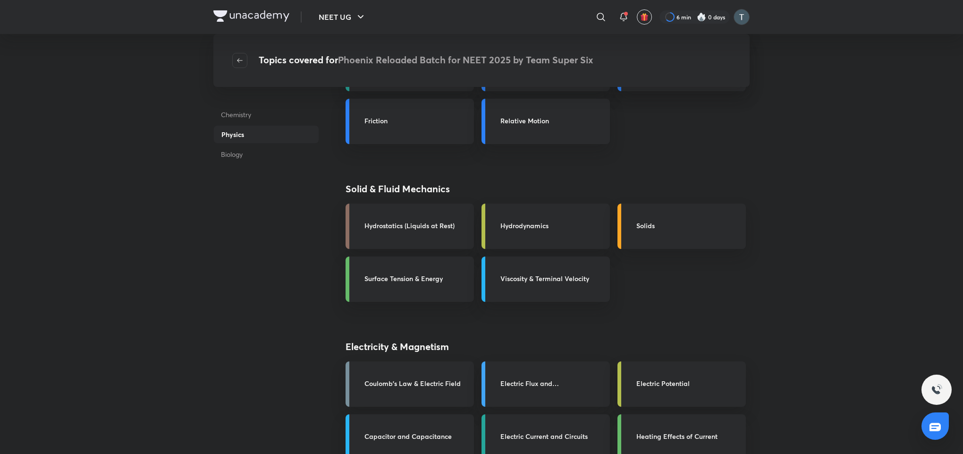
click at [547, 403] on h3 "Electric Current and Circuits" at bounding box center [552, 436] width 104 height 10
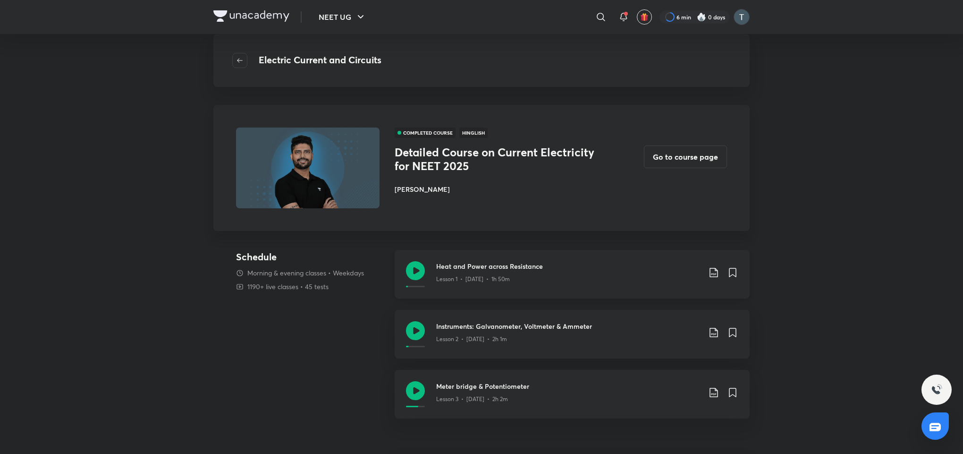
click at [531, 278] on div "Lesson 1 • Nov 5 • 1h 50m" at bounding box center [568, 277] width 264 height 12
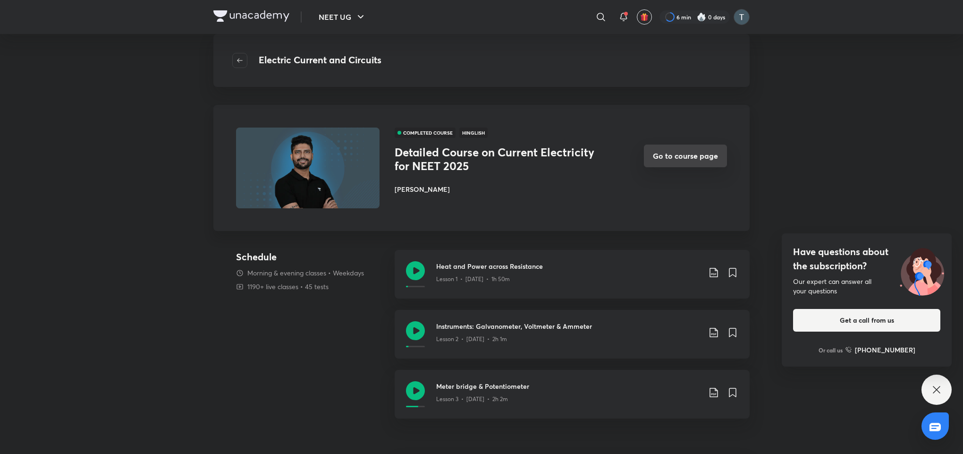
click at [704, 153] on button "Go to course page" at bounding box center [685, 155] width 83 height 23
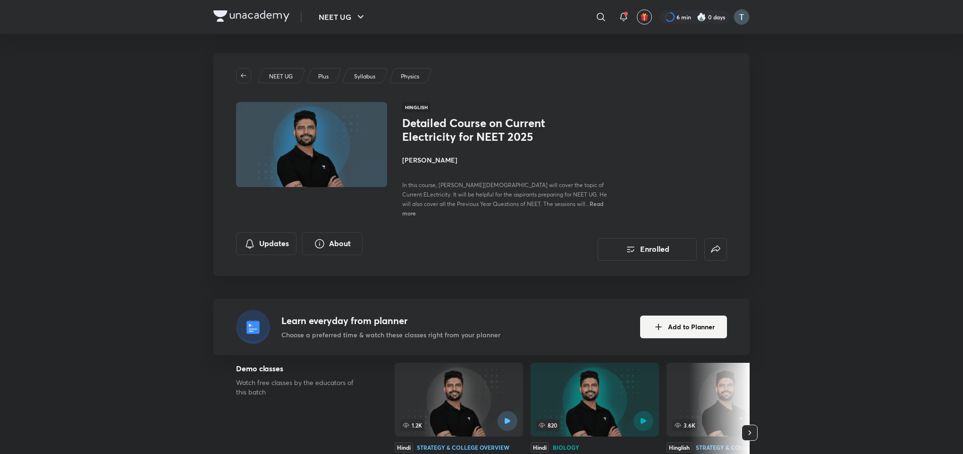
scroll to position [397, 0]
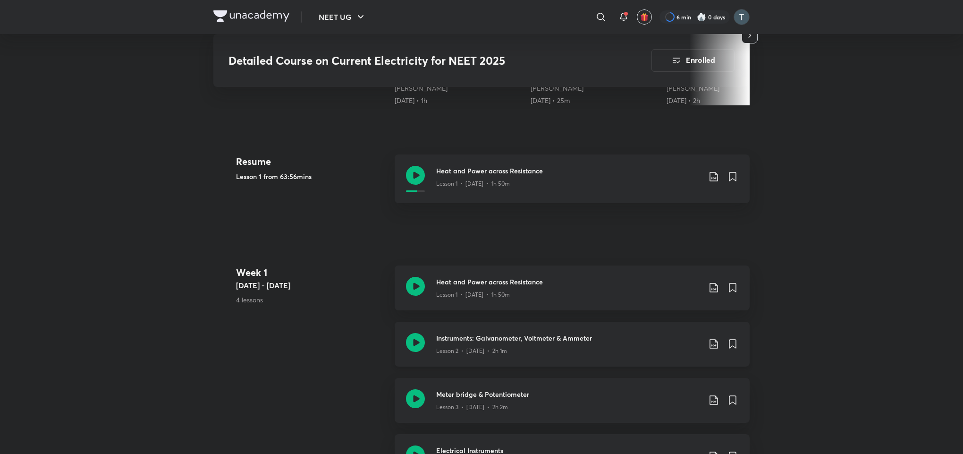
click at [557, 333] on h3 "Instruments: Galvanometer, Voltmeter & Ammeter" at bounding box center [568, 338] width 264 height 10
click at [453, 378] on div "Meter bridge & Potentiometer Lesson 3 • Nov 9 • 2h 2m" at bounding box center [572, 400] width 355 height 45
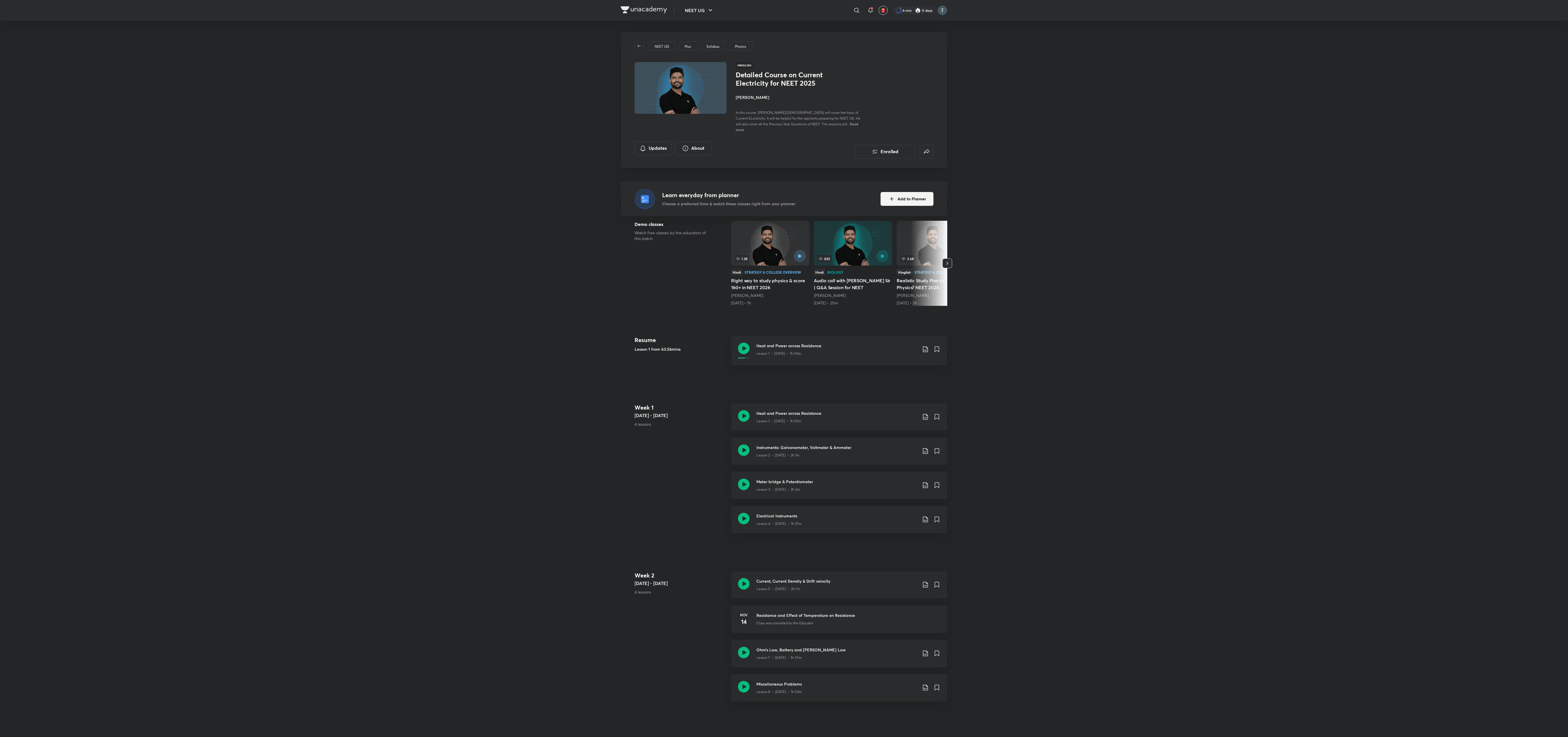
drag, startPoint x: 573, startPoint y: 1, endPoint x: 446, endPoint y: 447, distance: 463.7
click at [446, 245] on div "NEET UG ​ 6 min 0 days Detailed Course on Current Electricity for NEET 2025 Enr…" at bounding box center [784, 627] width 1568 height 1255
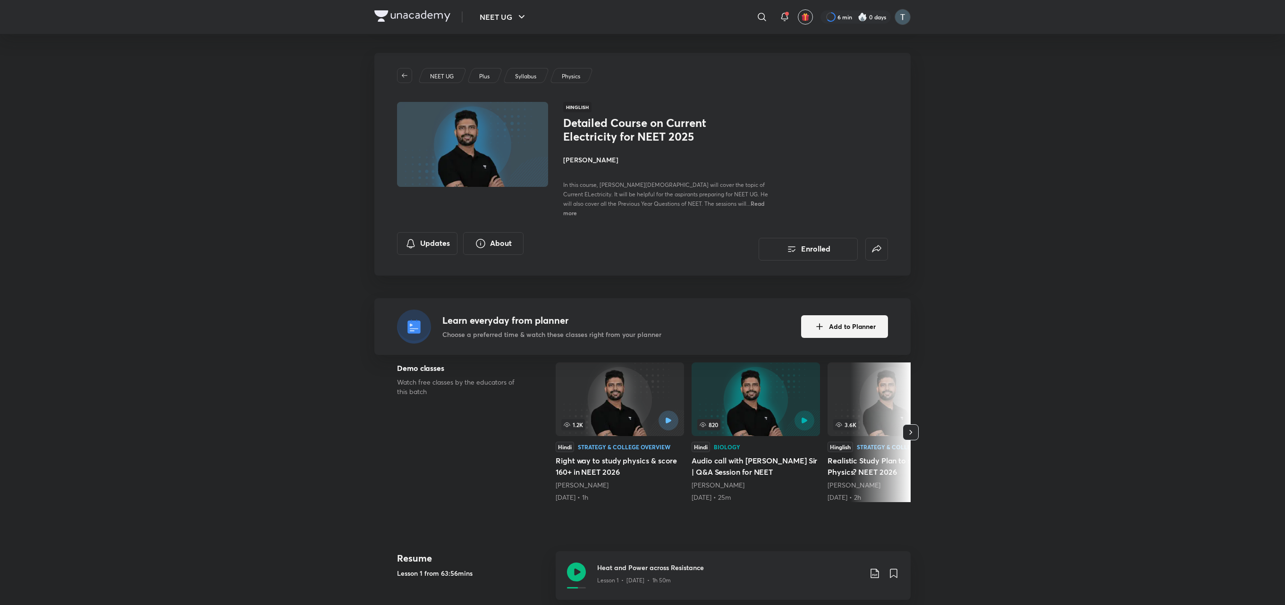
drag, startPoint x: 2502, startPoint y: 8, endPoint x: 215, endPoint y: 439, distance: 2327.4
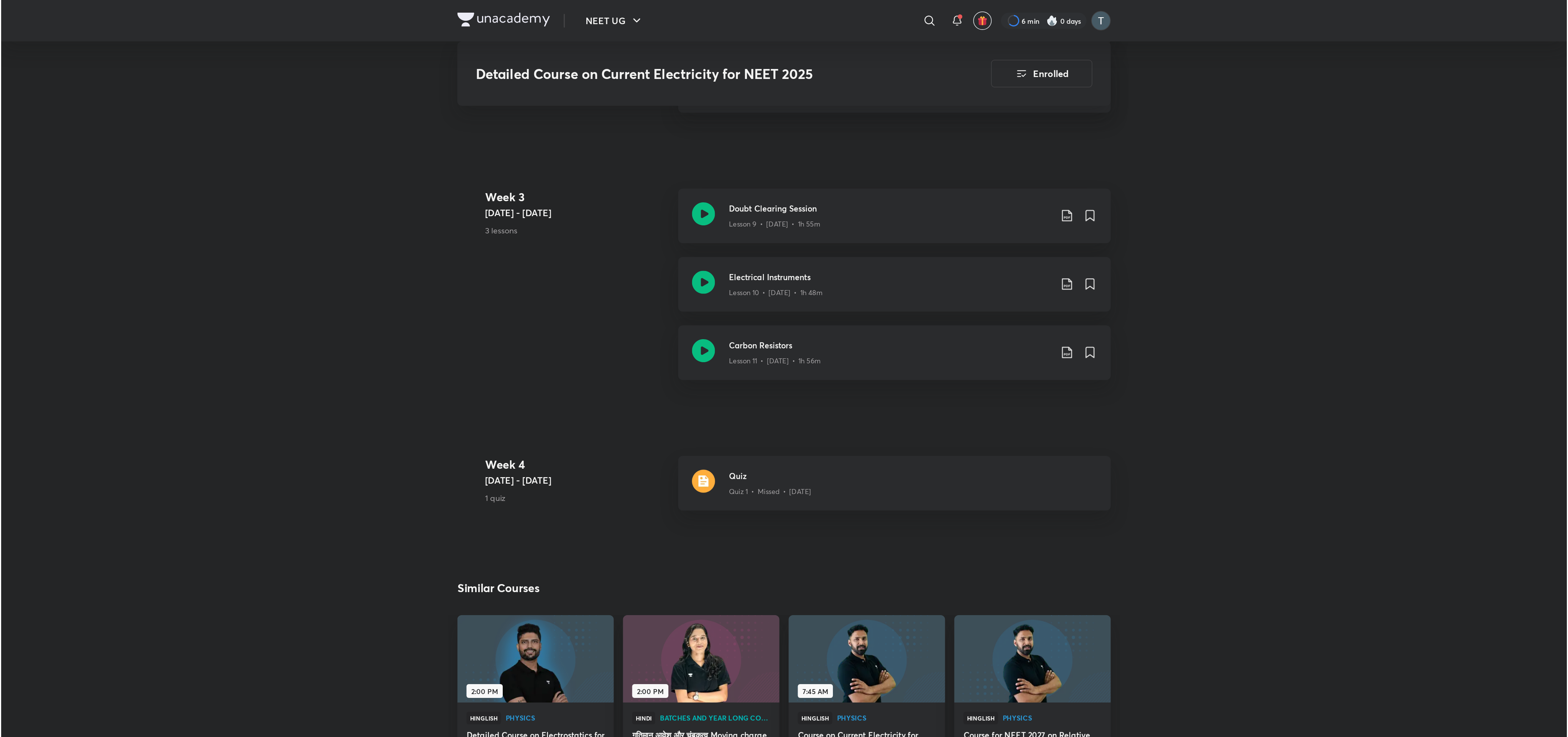
scroll to position [430, 0]
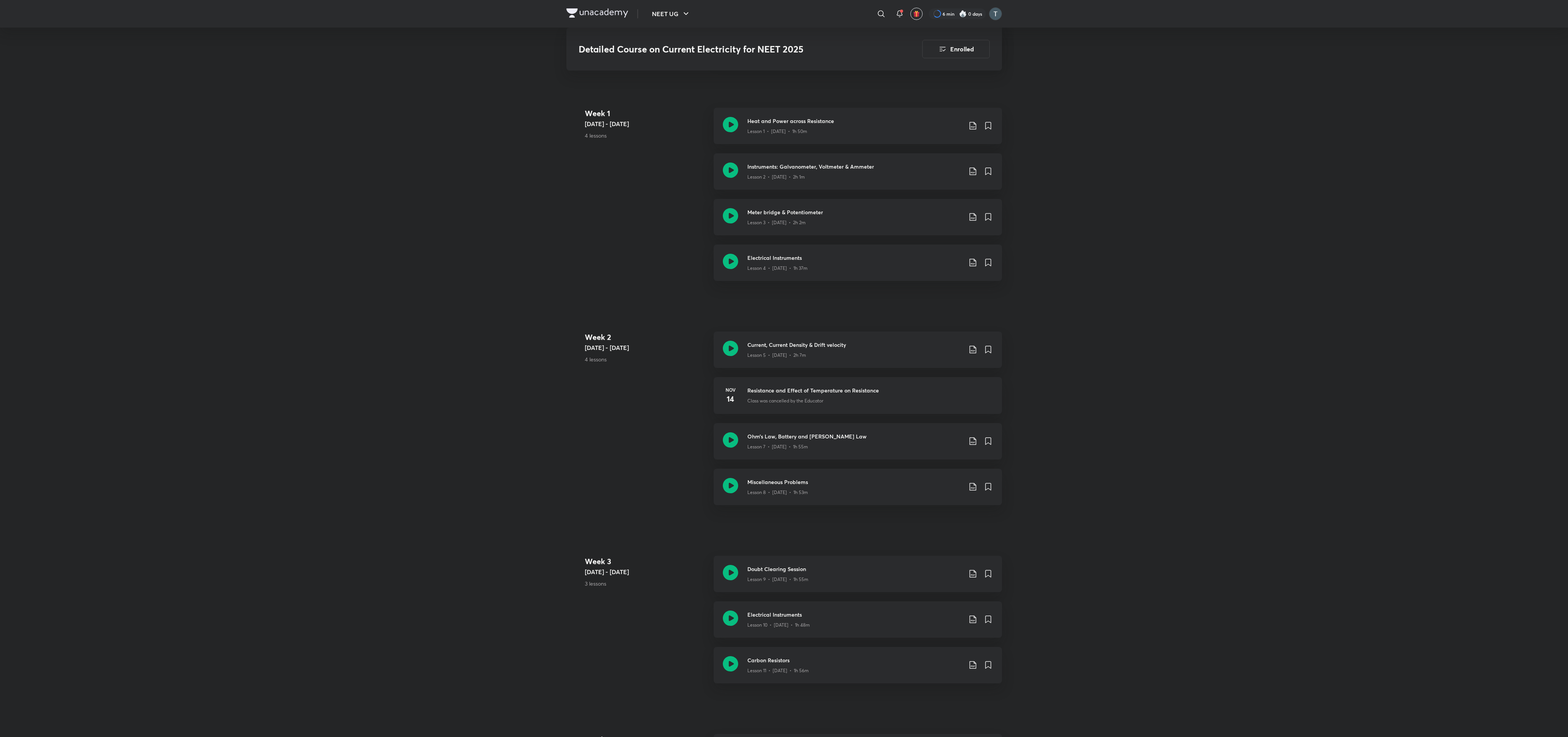
drag, startPoint x: 1035, startPoint y: 1, endPoint x: 591, endPoint y: 130, distance: 462.4
click at [591, 131] on p "4 lessons" at bounding box center [646, 136] width 123 height 8
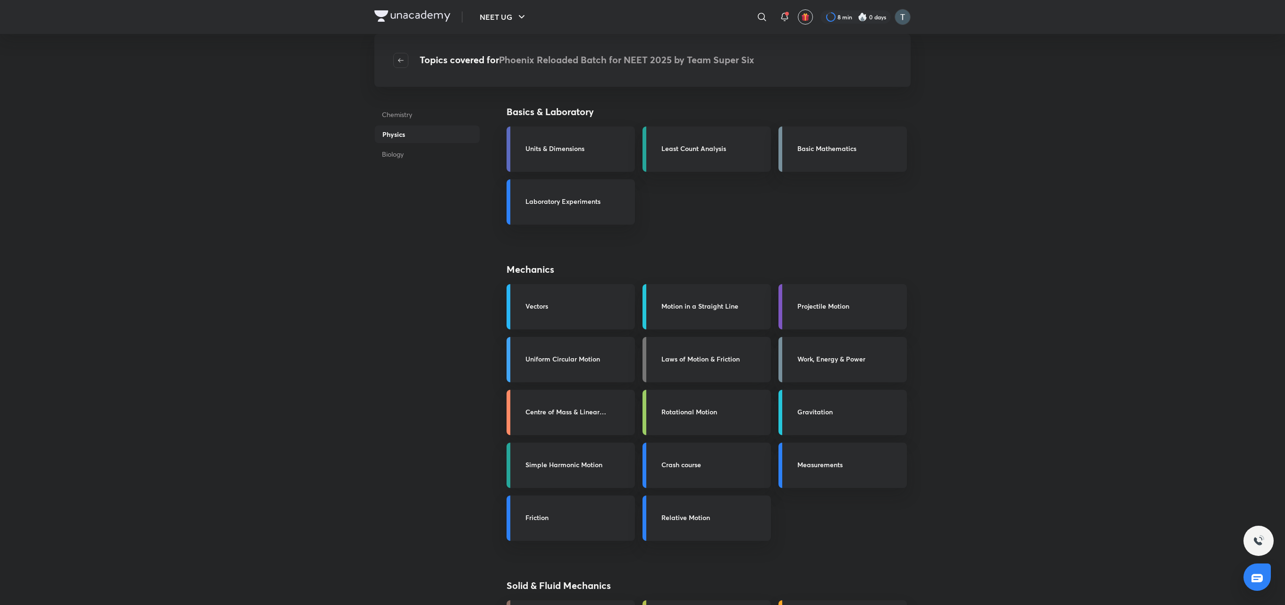
drag, startPoint x: 1898, startPoint y: 0, endPoint x: 415, endPoint y: 487, distance: 1560.5
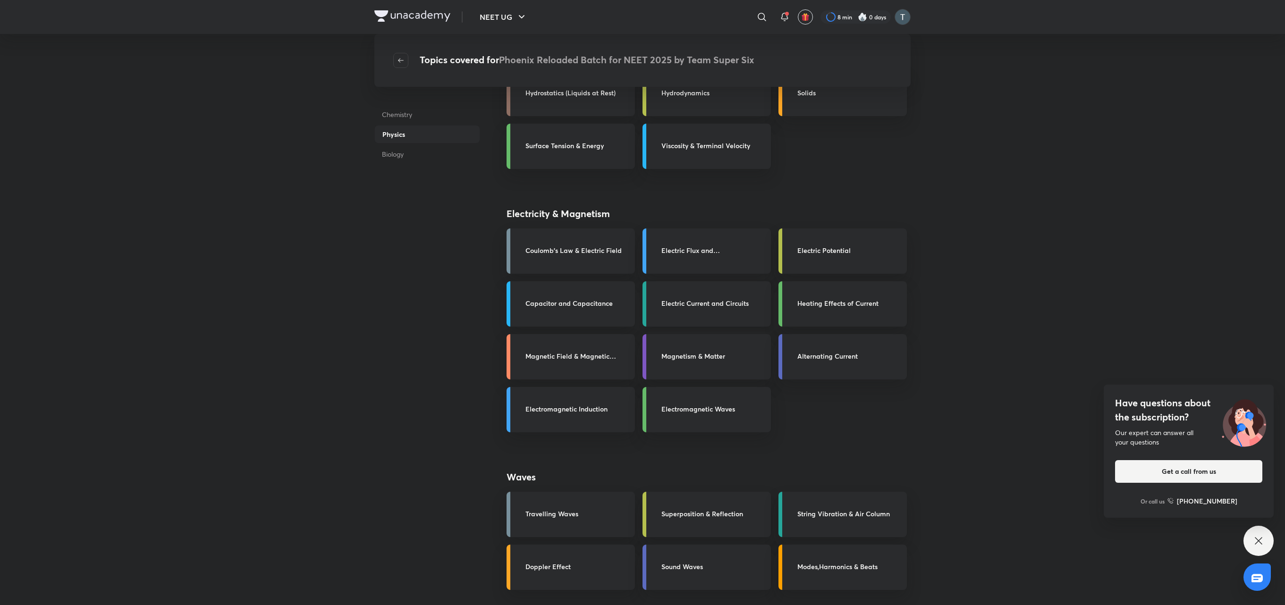
click at [745, 301] on h3 "Electric Current and Circuits" at bounding box center [713, 303] width 104 height 10
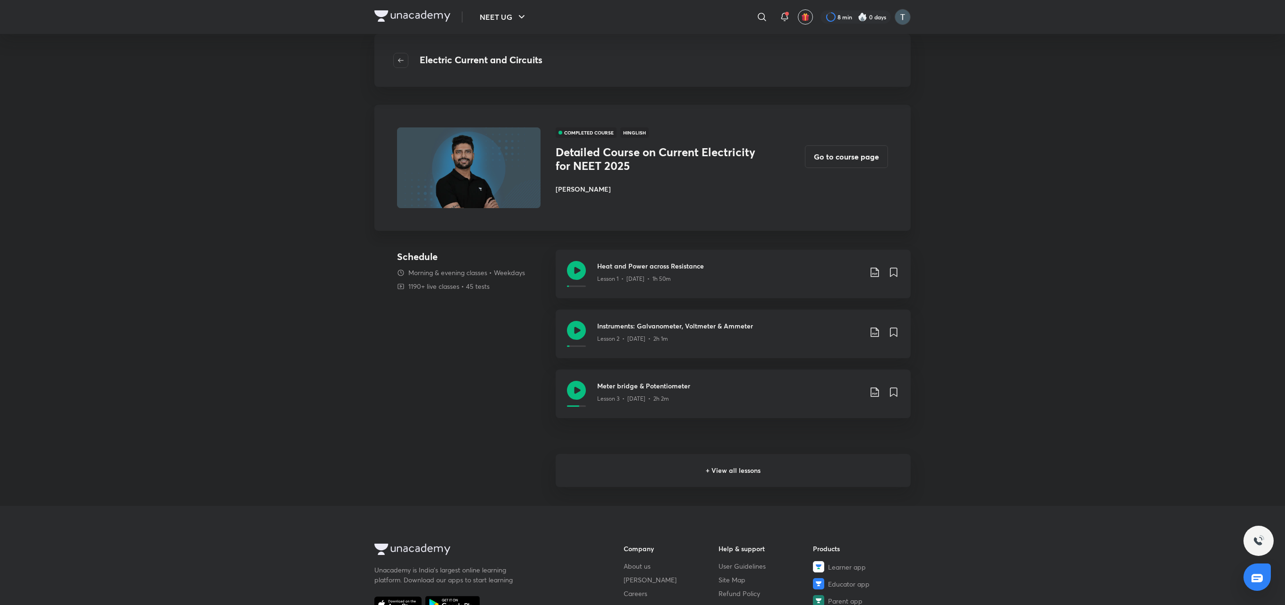
click at [780, 403] on h6 "+ View all lessons" at bounding box center [733, 470] width 355 height 33
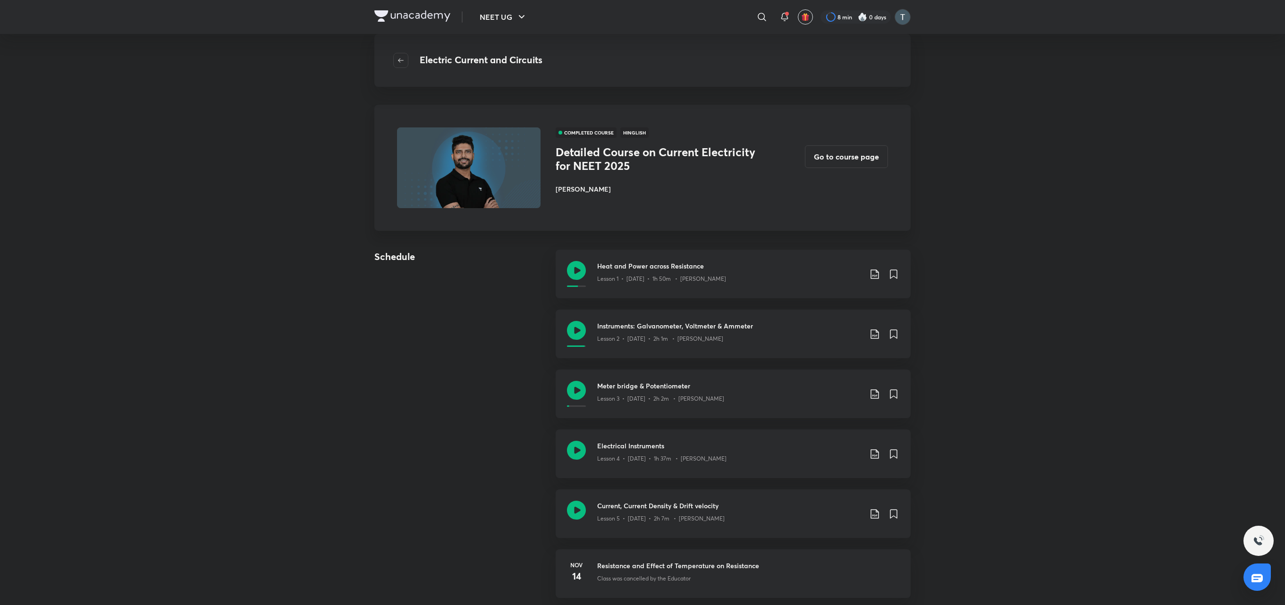
click at [741, 403] on div "Electrical Instruments Lesson 4 • Nov 10 • 1h 37m • Prateek Jain" at bounding box center [733, 454] width 355 height 49
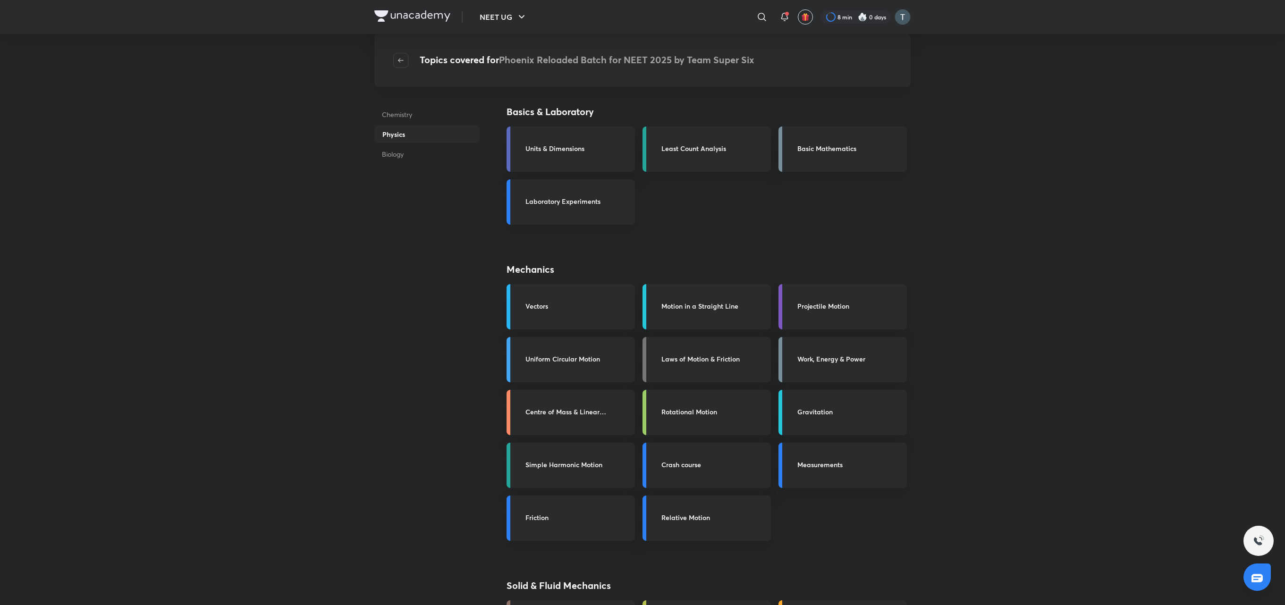
scroll to position [530, 0]
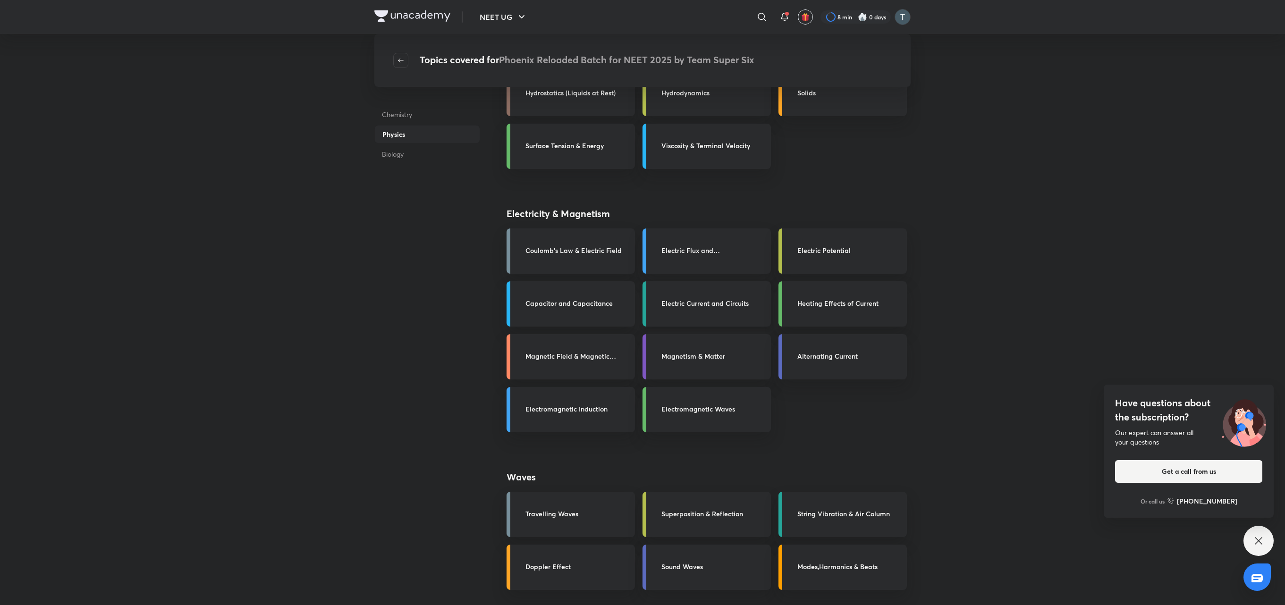
click at [733, 310] on div "Electric Current and Circuits" at bounding box center [713, 304] width 104 height 12
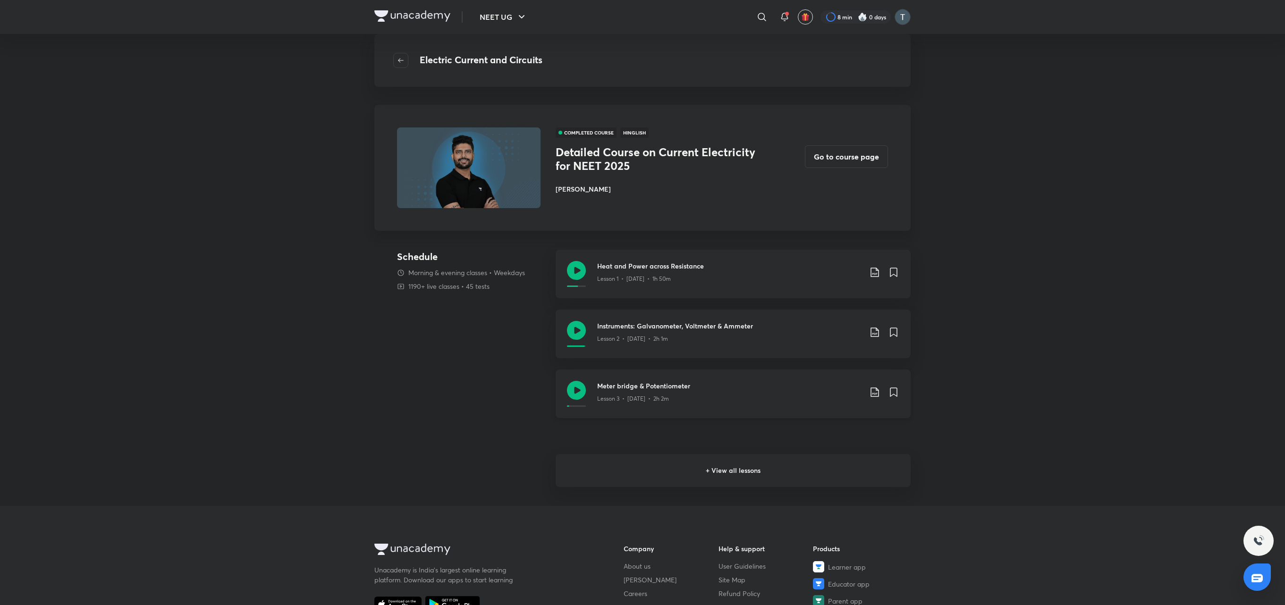
click at [800, 389] on h3 "Meter bridge & Potentiometer" at bounding box center [729, 386] width 264 height 10
click at [745, 112] on div "COMPLETED COURSE Hinglish Detailed Course on Current Electricity for NEET 2025 …" at bounding box center [642, 168] width 536 height 126
click at [850, 163] on button "Go to course page" at bounding box center [846, 155] width 83 height 23
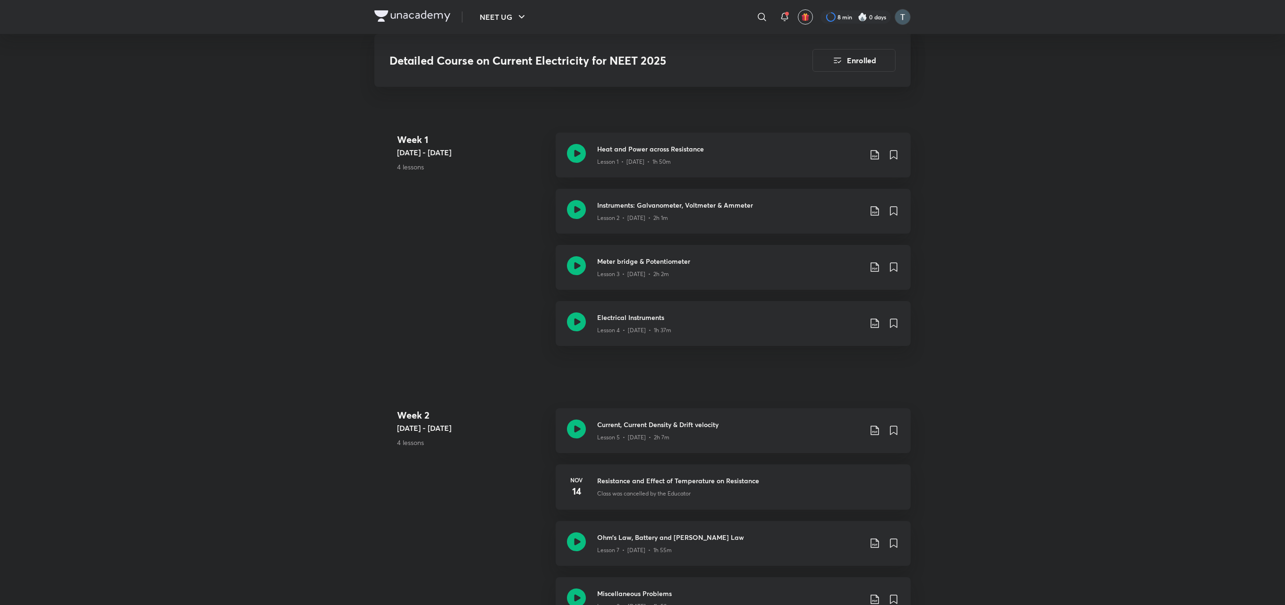
scroll to position [1059, 0]
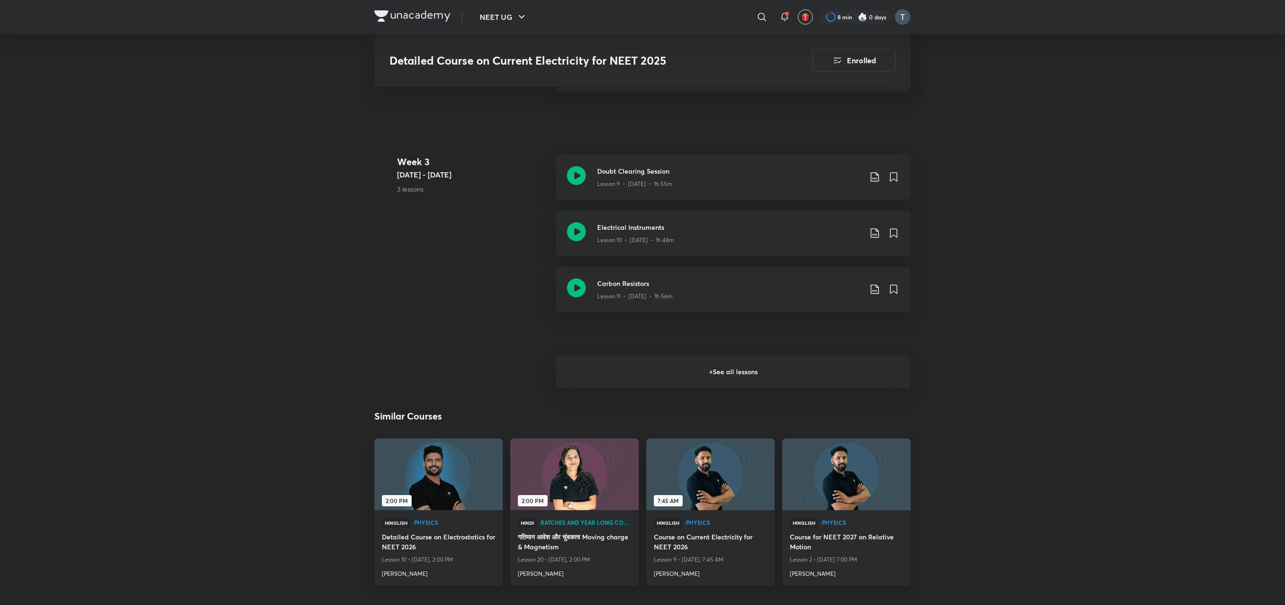
click at [778, 369] on h6 "+ See all lessons" at bounding box center [733, 372] width 355 height 33
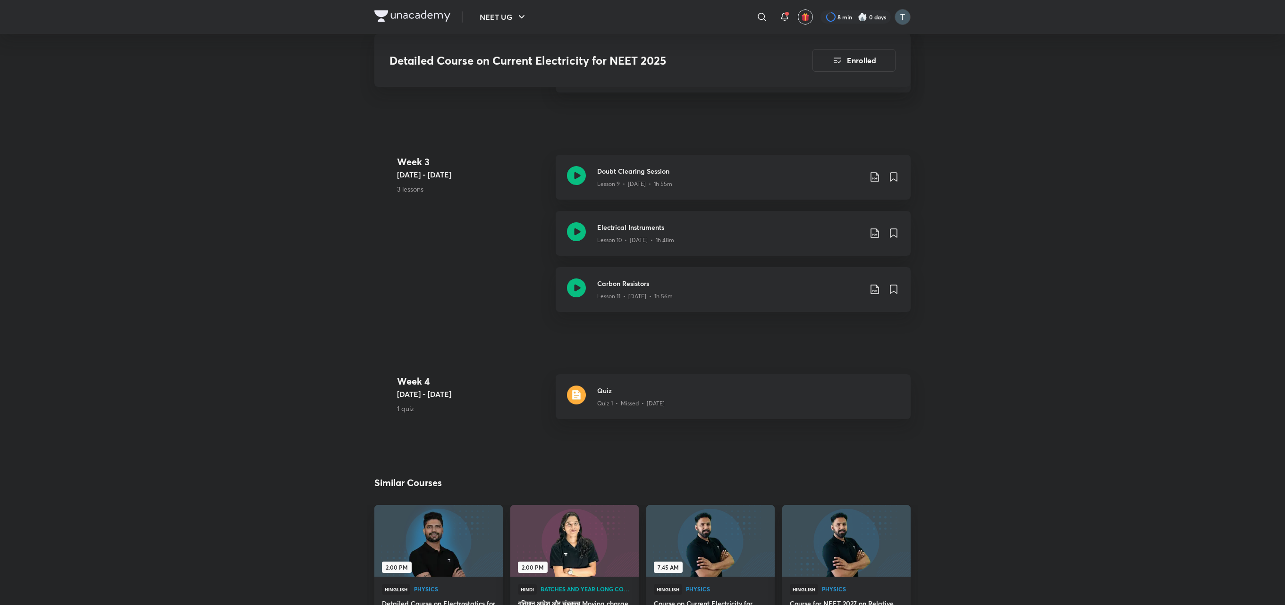
scroll to position [398, 0]
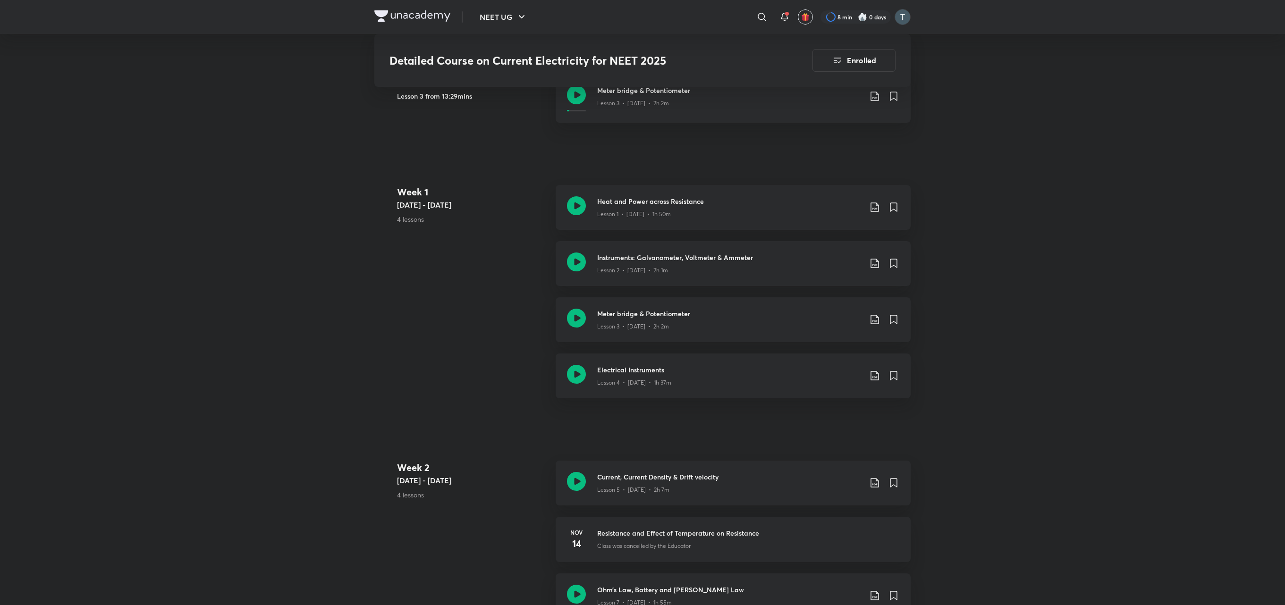
click at [426, 0] on html "NEET UG ​ 8 min 0 days Detailed Course on Current Electricity for NEET 2025 Enr…" at bounding box center [642, 554] width 1285 height 2062
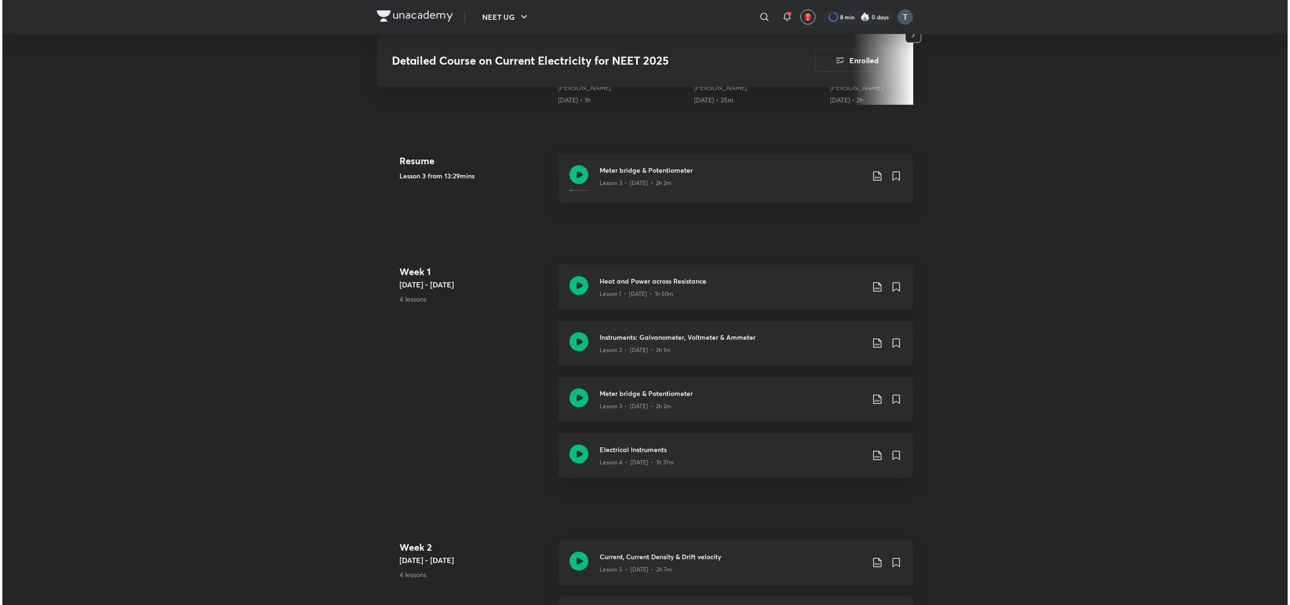
scroll to position [927, 0]
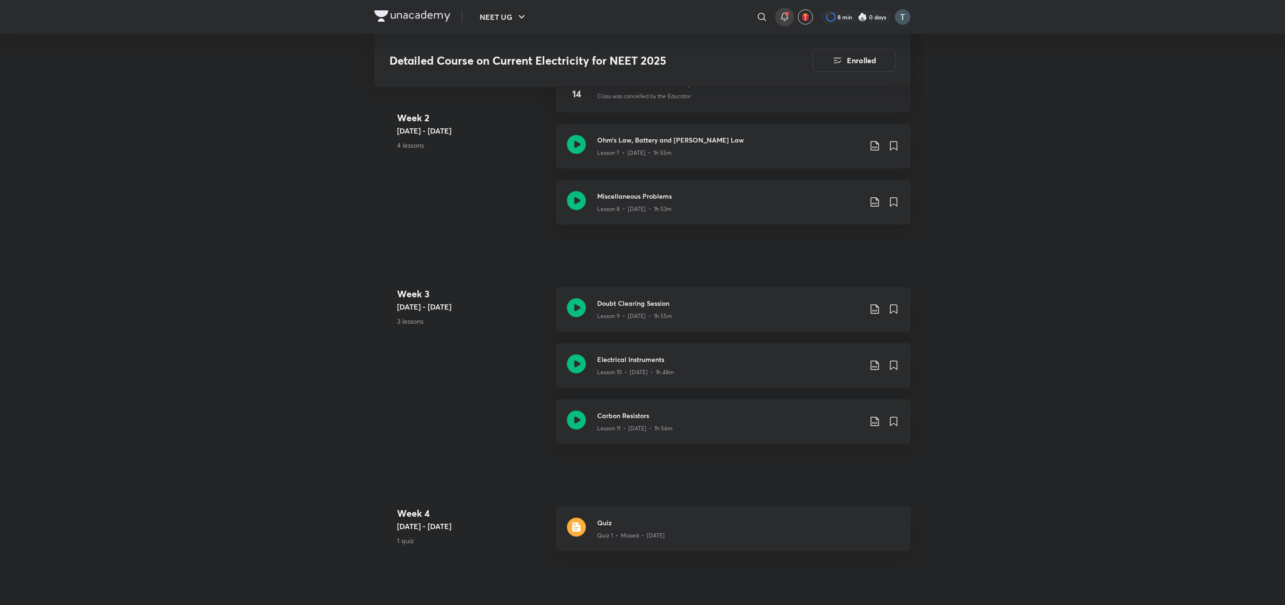
click at [779, 14] on icon at bounding box center [784, 16] width 11 height 11
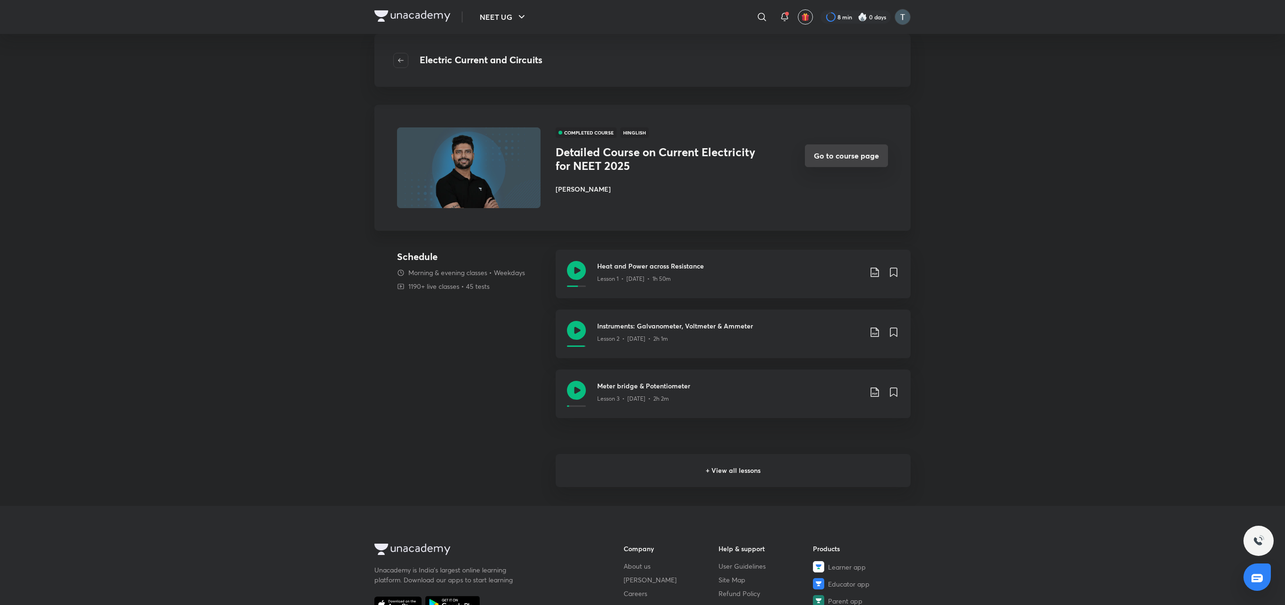
click at [850, 161] on button "Go to course page" at bounding box center [846, 155] width 83 height 23
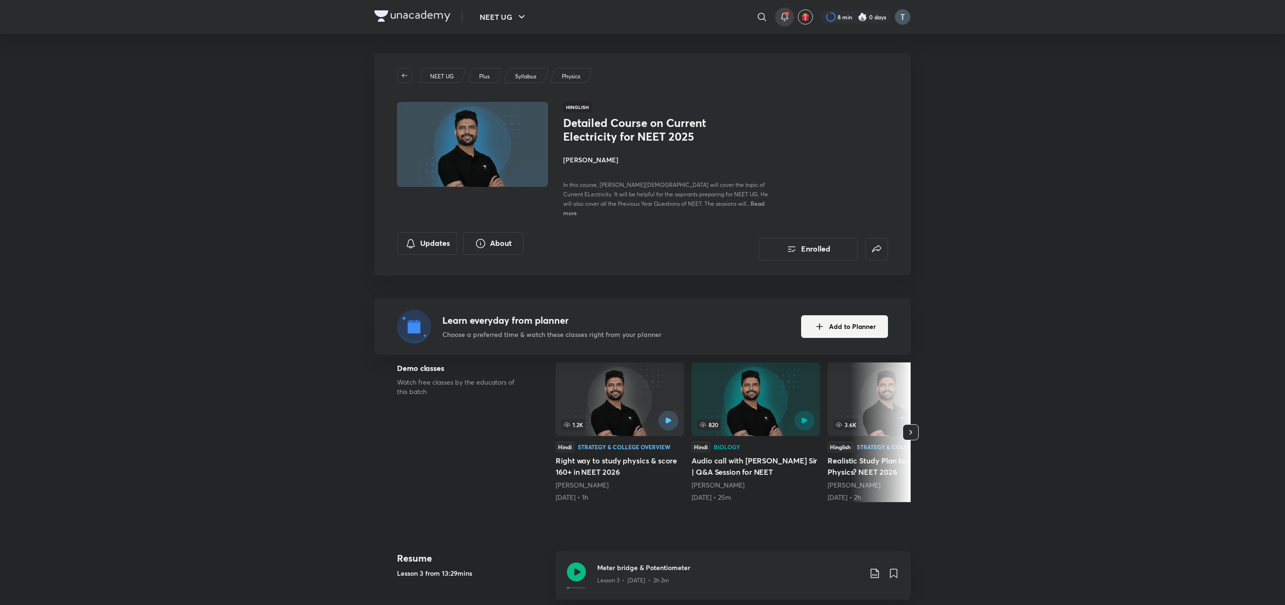
click at [788, 21] on icon at bounding box center [784, 16] width 11 height 11
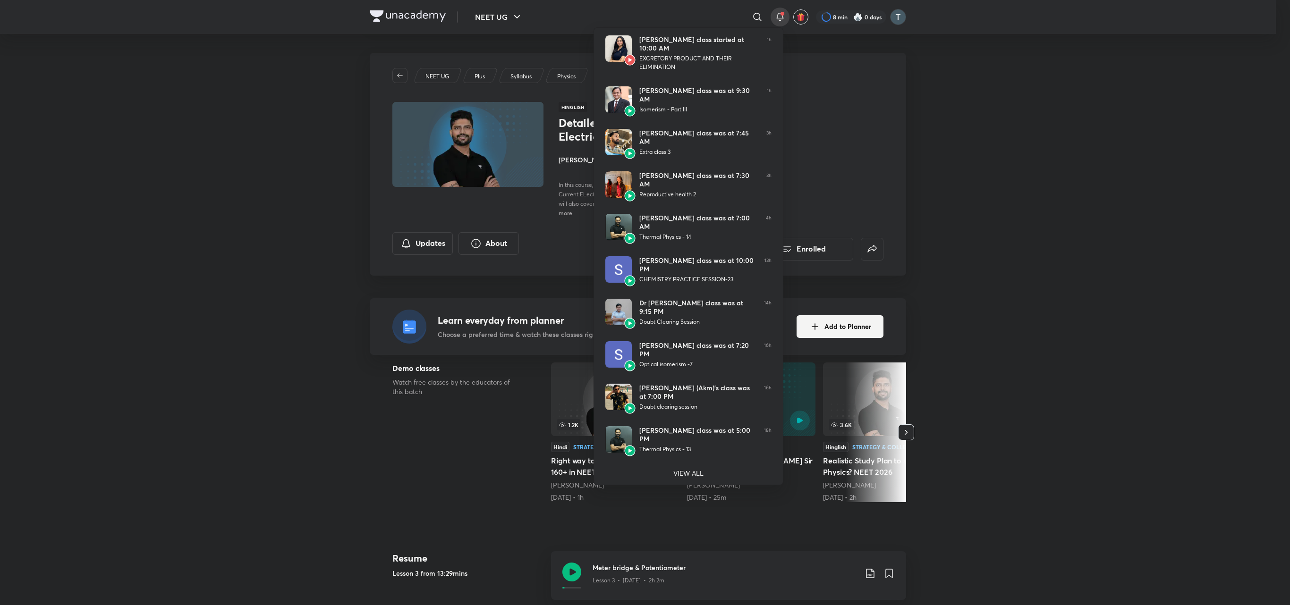
click at [850, 220] on div at bounding box center [645, 302] width 1290 height 605
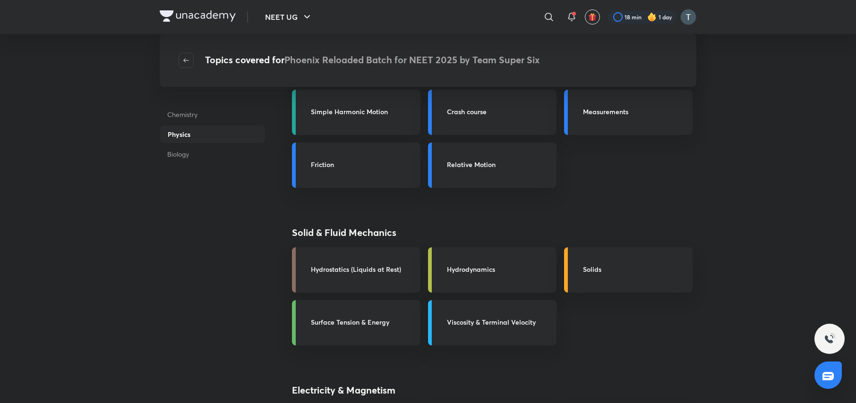
scroll to position [706, 0]
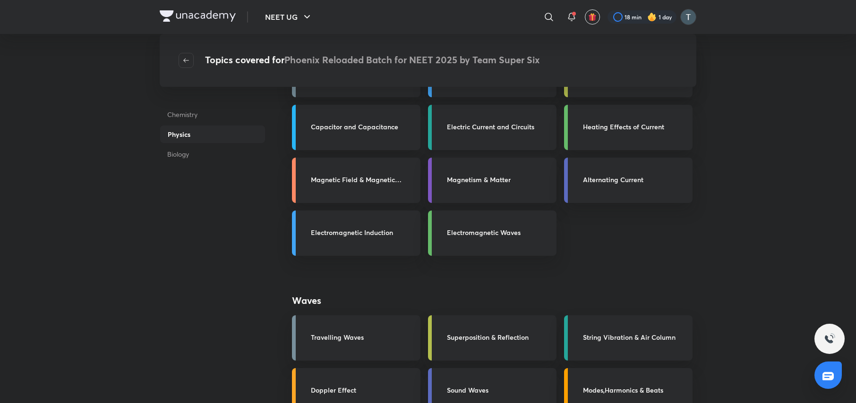
click at [509, 125] on h3 "Electric Current and Circuits" at bounding box center [499, 127] width 104 height 10
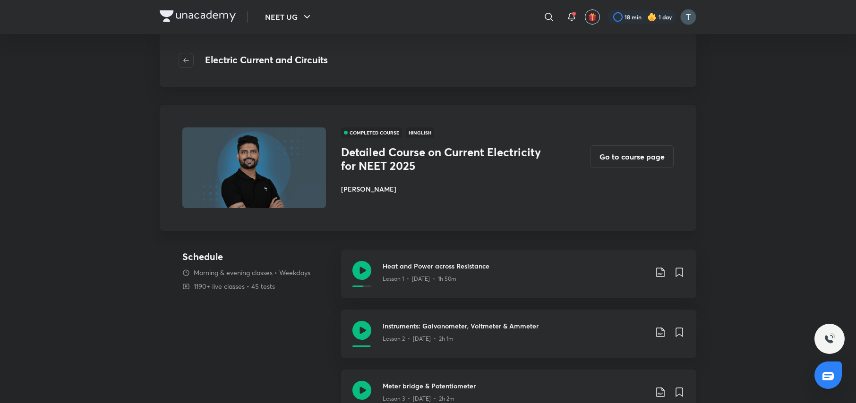
click at [421, 377] on div "Meter bridge & Potentiometer Lesson 3 • Nov 9 • 2h 2m" at bounding box center [518, 394] width 355 height 49
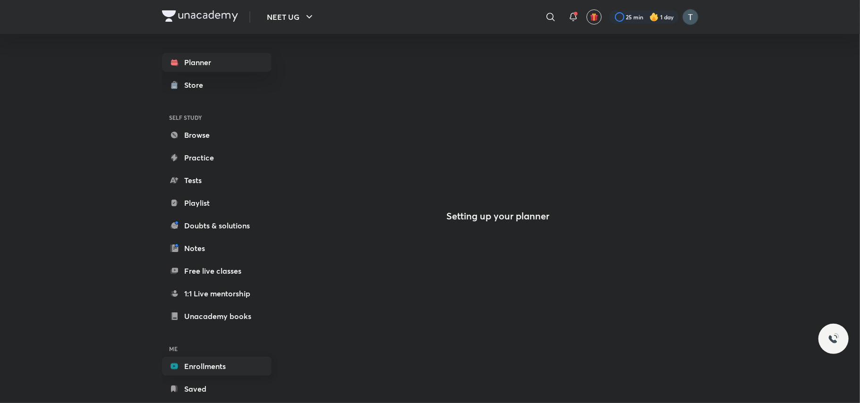
click at [213, 369] on link "Enrollments" at bounding box center [217, 366] width 110 height 19
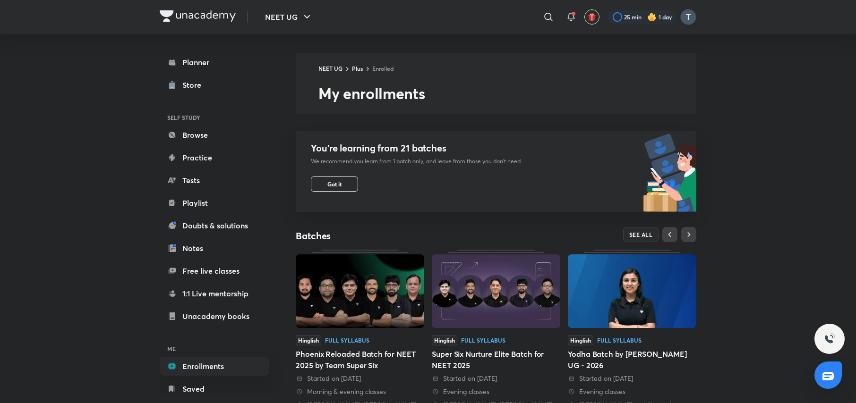
click at [388, 297] on img at bounding box center [360, 291] width 128 height 74
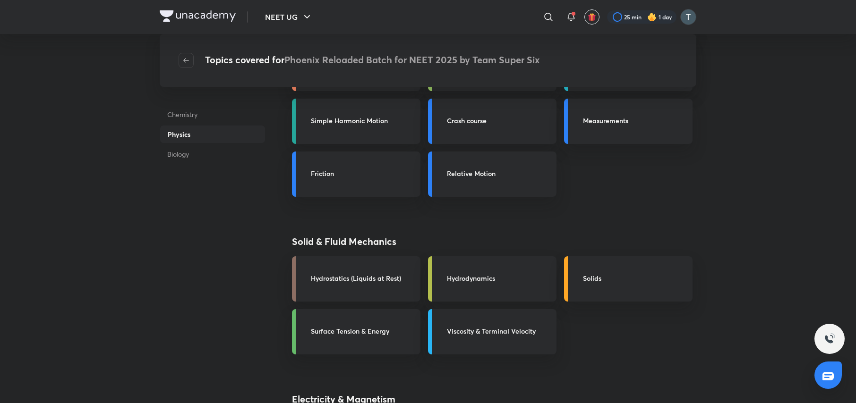
click at [613, 22] on div "Work, Energy & Power" at bounding box center [635, 16] width 104 height 12
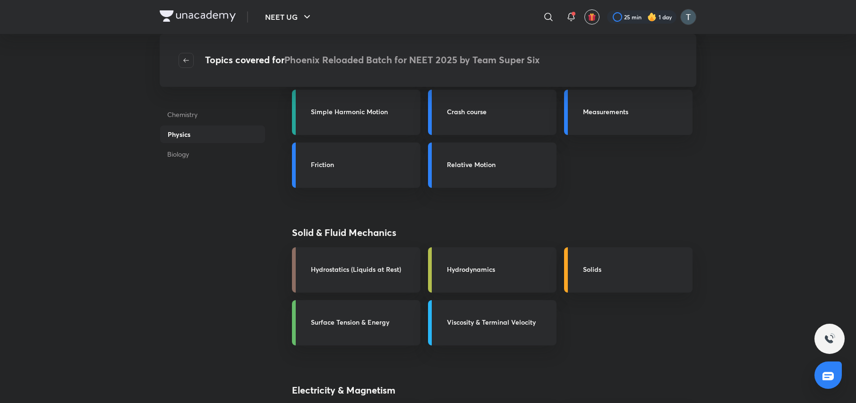
scroll to position [706, 0]
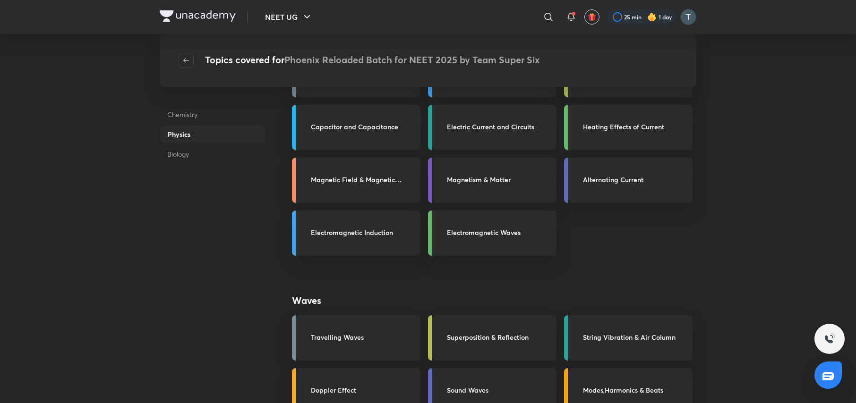
click at [530, 117] on link "Electric Current and Circuits" at bounding box center [492, 127] width 128 height 45
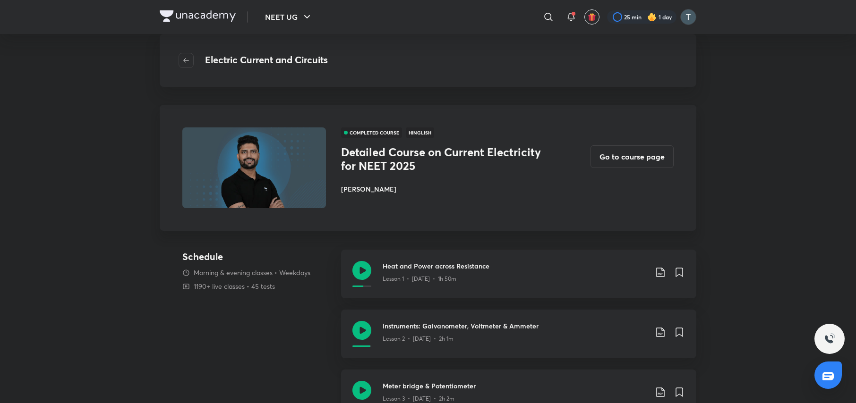
click at [467, 380] on div "Meter bridge & Potentiometer Lesson 3 • [DATE] • 2h 2m" at bounding box center [518, 394] width 355 height 49
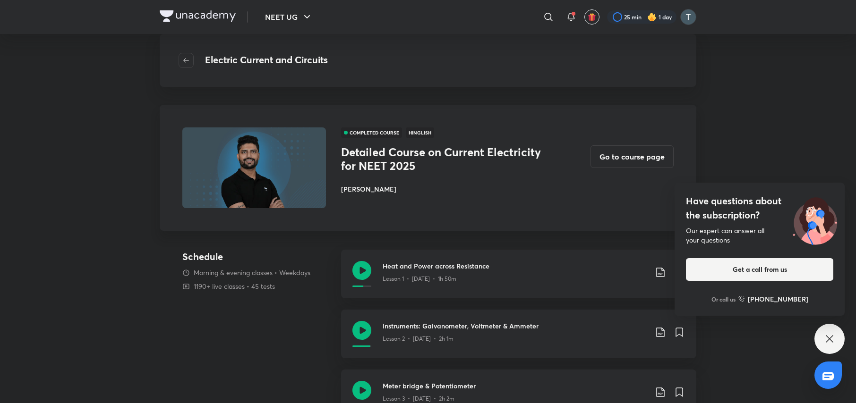
click at [828, 337] on icon at bounding box center [828, 338] width 11 height 11
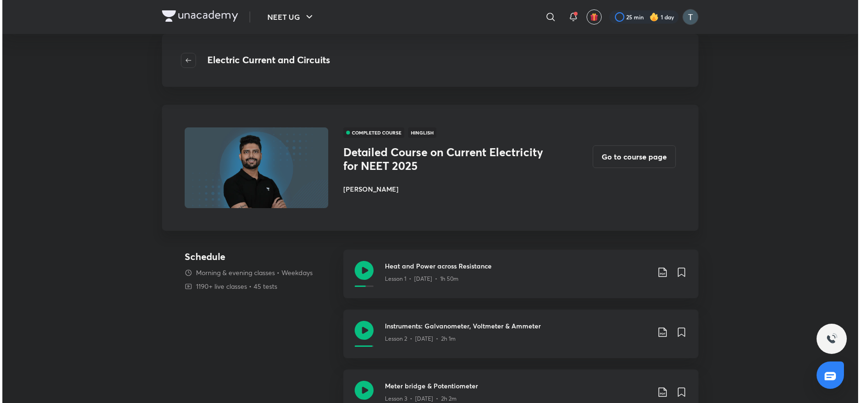
scroll to position [353, 0]
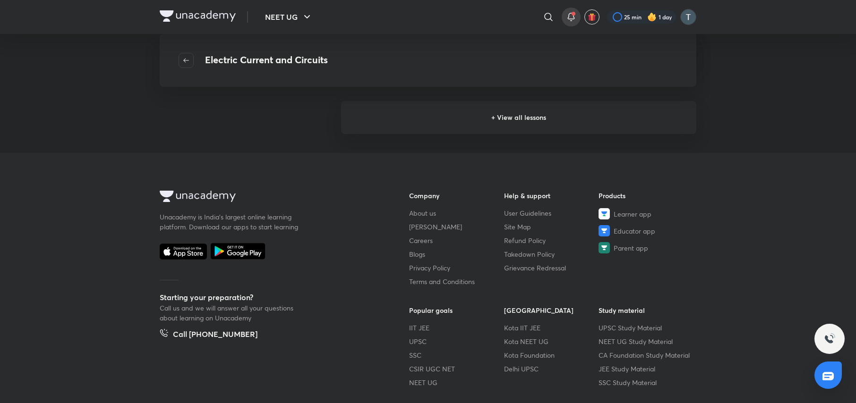
click at [568, 16] on icon at bounding box center [570, 16] width 11 height 11
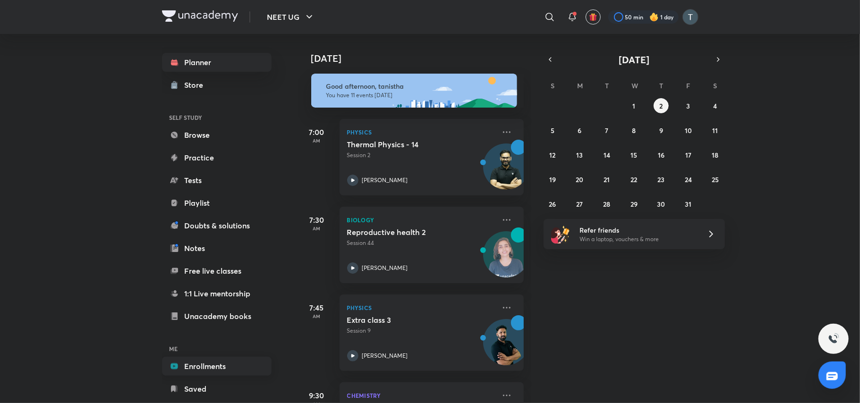
click at [204, 361] on link "Enrollments" at bounding box center [217, 366] width 110 height 19
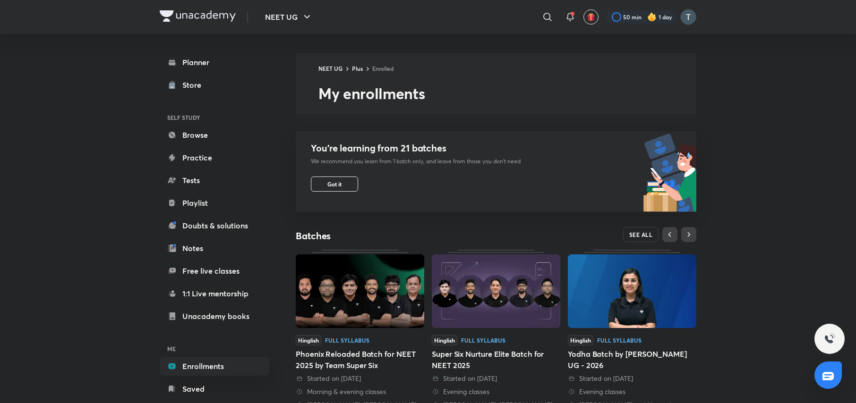
click at [646, 236] on span "SEE ALL" at bounding box center [641, 234] width 24 height 7
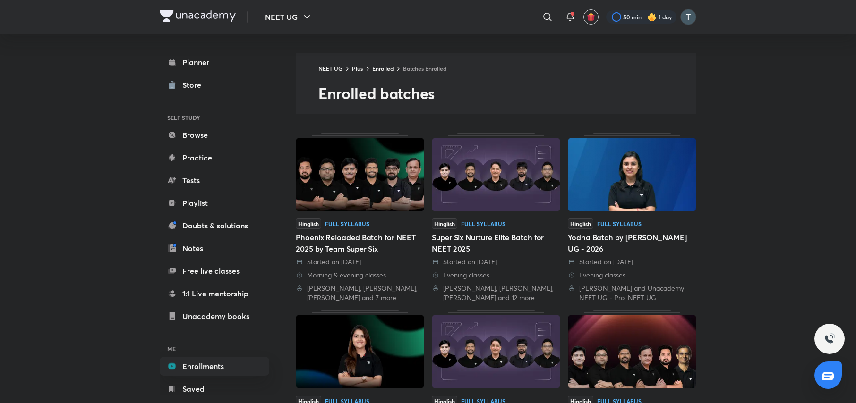
click at [373, 195] on img at bounding box center [360, 175] width 128 height 74
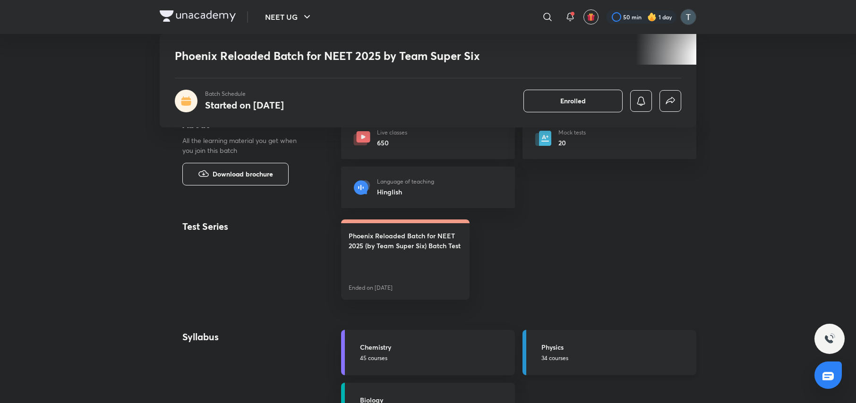
click at [582, 331] on link "Physics 34 courses" at bounding box center [609, 352] width 174 height 45
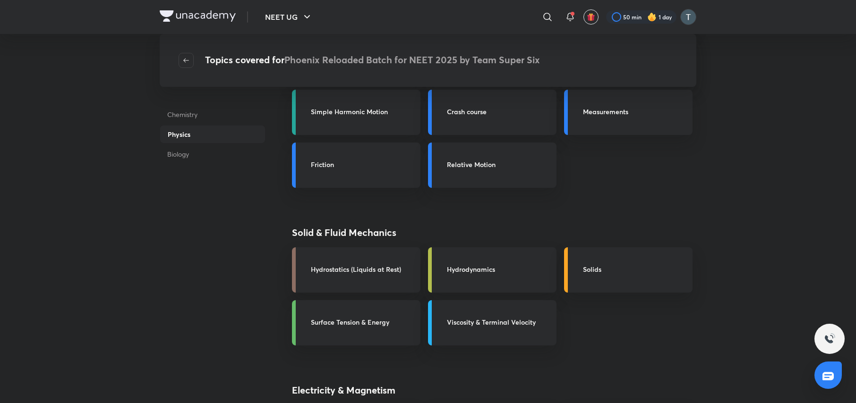
scroll to position [706, 0]
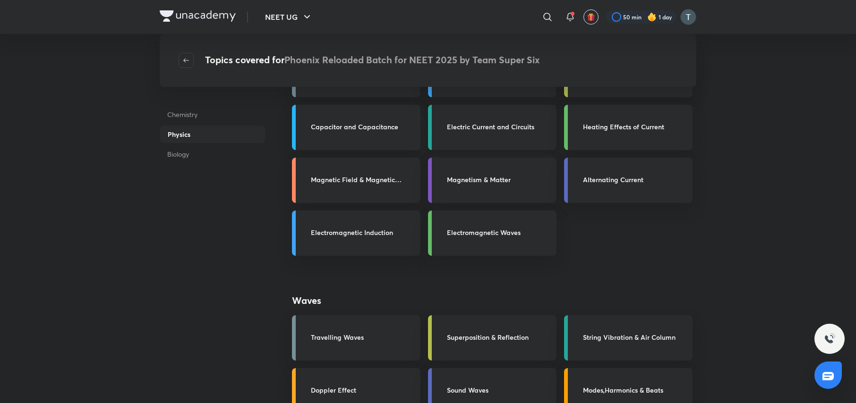
click at [542, 126] on h3 "Electric Current and Circuits" at bounding box center [499, 127] width 104 height 10
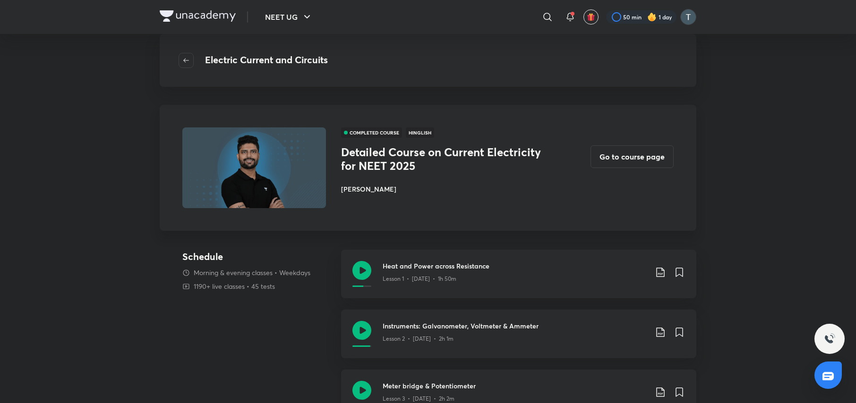
click at [542, 380] on div "Meter bridge & Potentiometer Lesson 3 • Nov 9 • 2h 2m" at bounding box center [518, 394] width 355 height 49
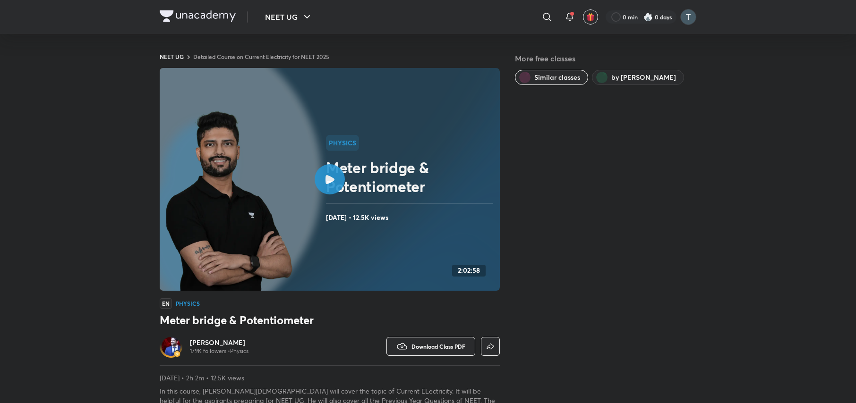
click at [331, 180] on icon at bounding box center [329, 179] width 9 height 9
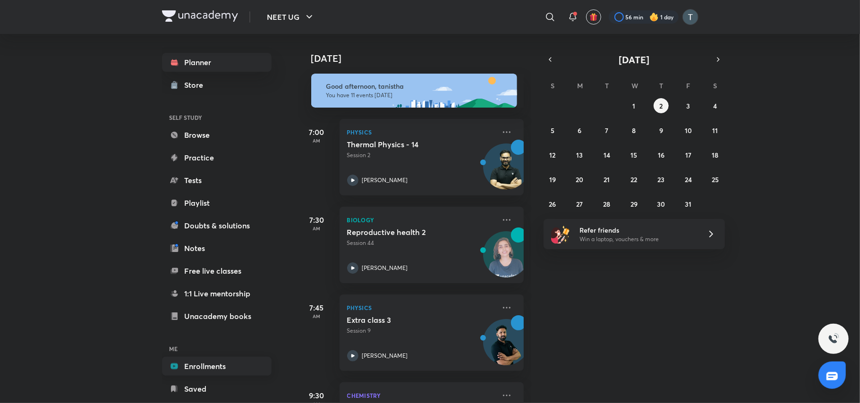
click at [206, 366] on link "Enrollments" at bounding box center [217, 366] width 110 height 19
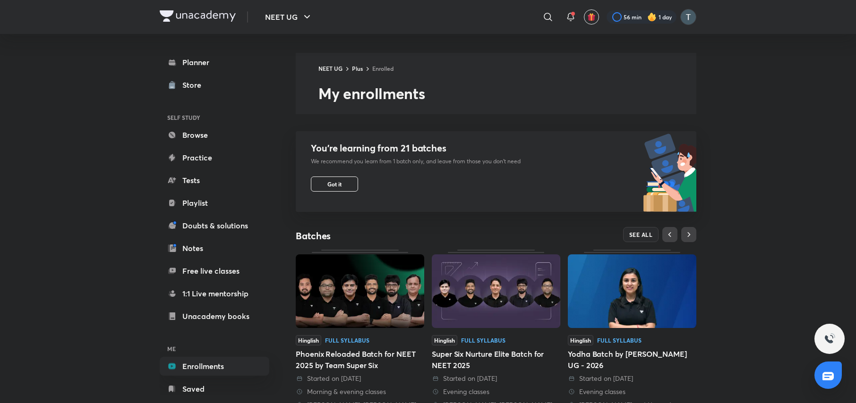
click at [334, 288] on img at bounding box center [360, 291] width 128 height 74
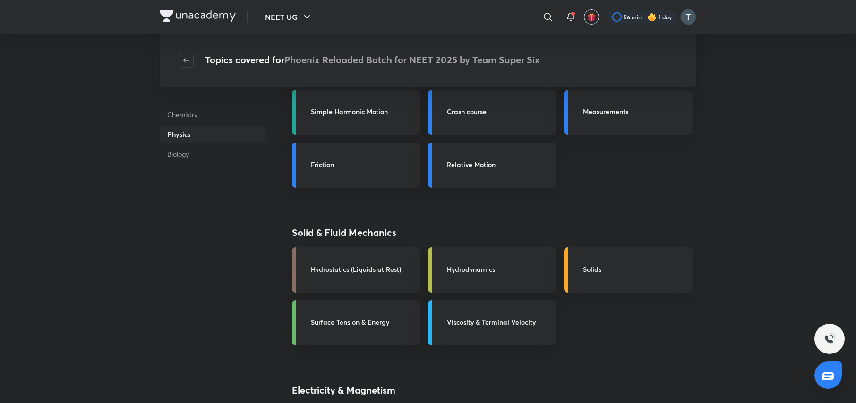
scroll to position [706, 0]
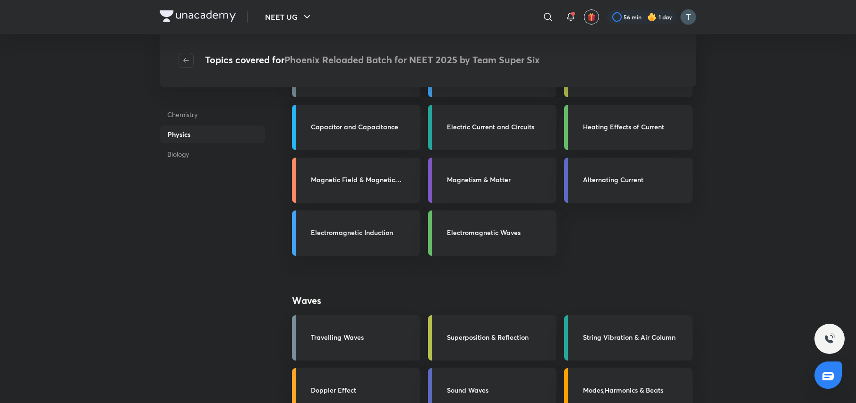
click at [457, 123] on h3 "Electric Current and Circuits" at bounding box center [499, 127] width 104 height 10
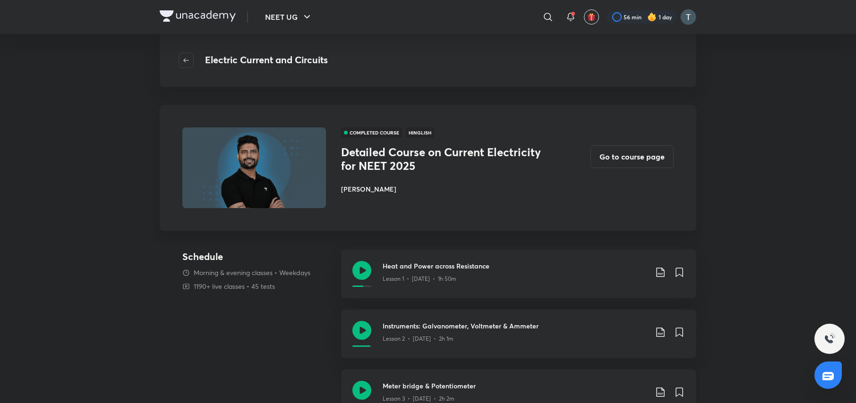
click at [502, 374] on div "Meter bridge & Potentiometer Lesson 3 • [DATE] • 2h 2m" at bounding box center [518, 394] width 355 height 49
